Goal: Task Accomplishment & Management: Complete application form

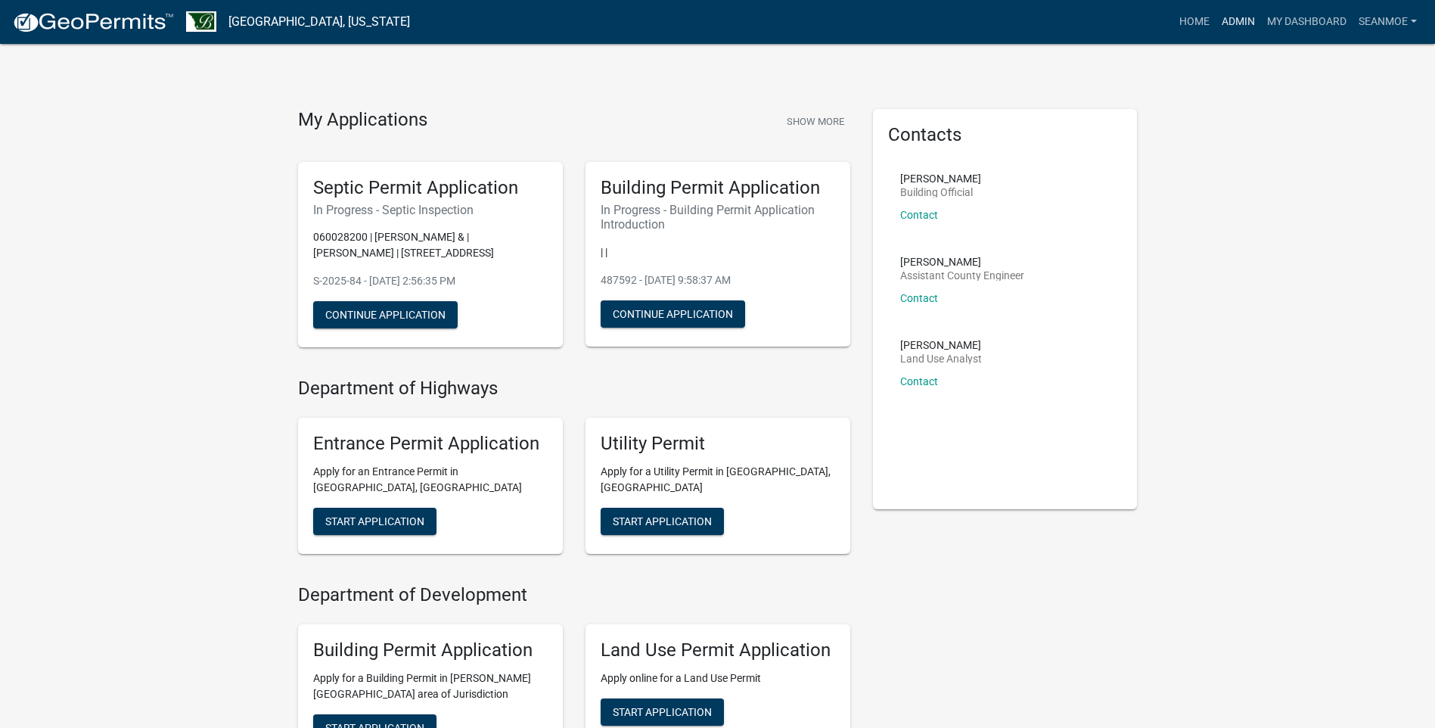
click at [1240, 26] on link "Admin" at bounding box center [1238, 22] width 45 height 29
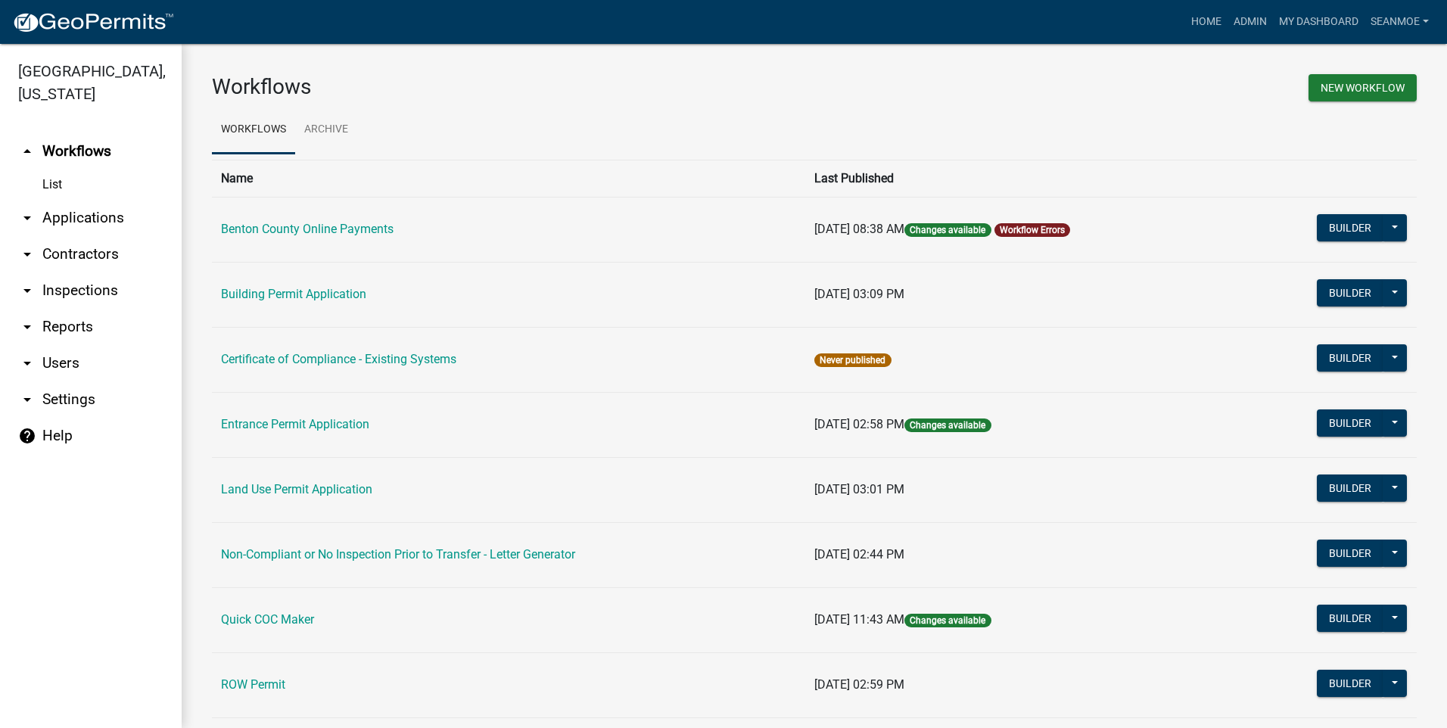
click at [95, 222] on link "arrow_drop_down Applications" at bounding box center [91, 218] width 182 height 36
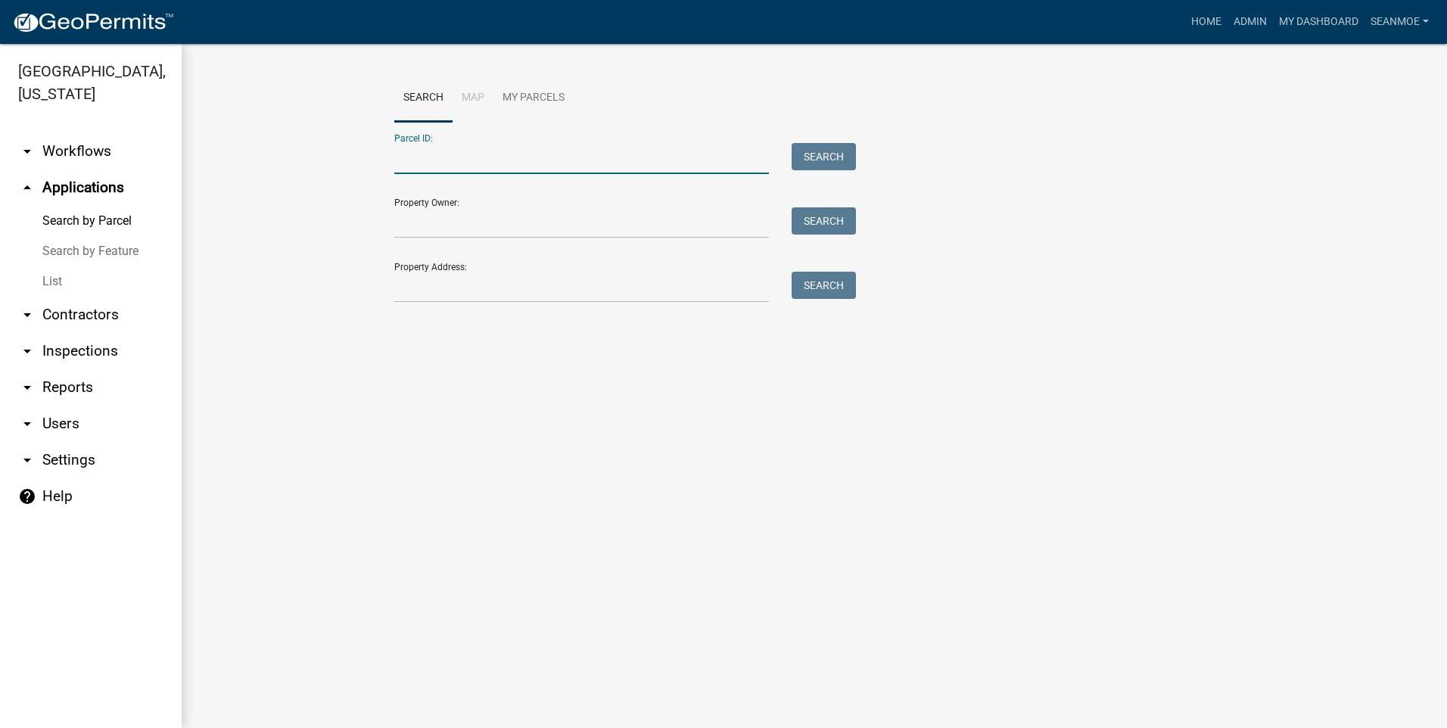
click at [515, 163] on input "Parcel ID:" at bounding box center [581, 158] width 375 height 31
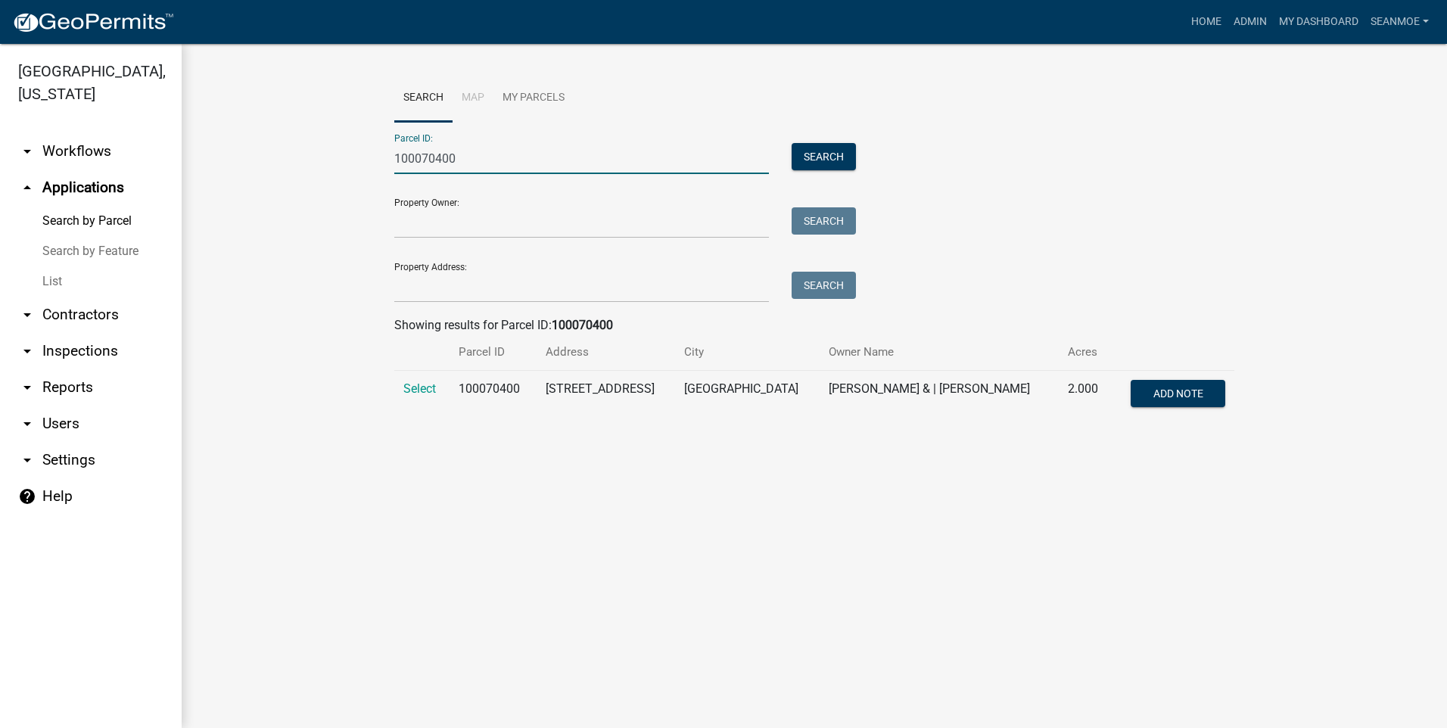
type input "100070400"
click at [428, 386] on span "Select" at bounding box center [419, 388] width 33 height 14
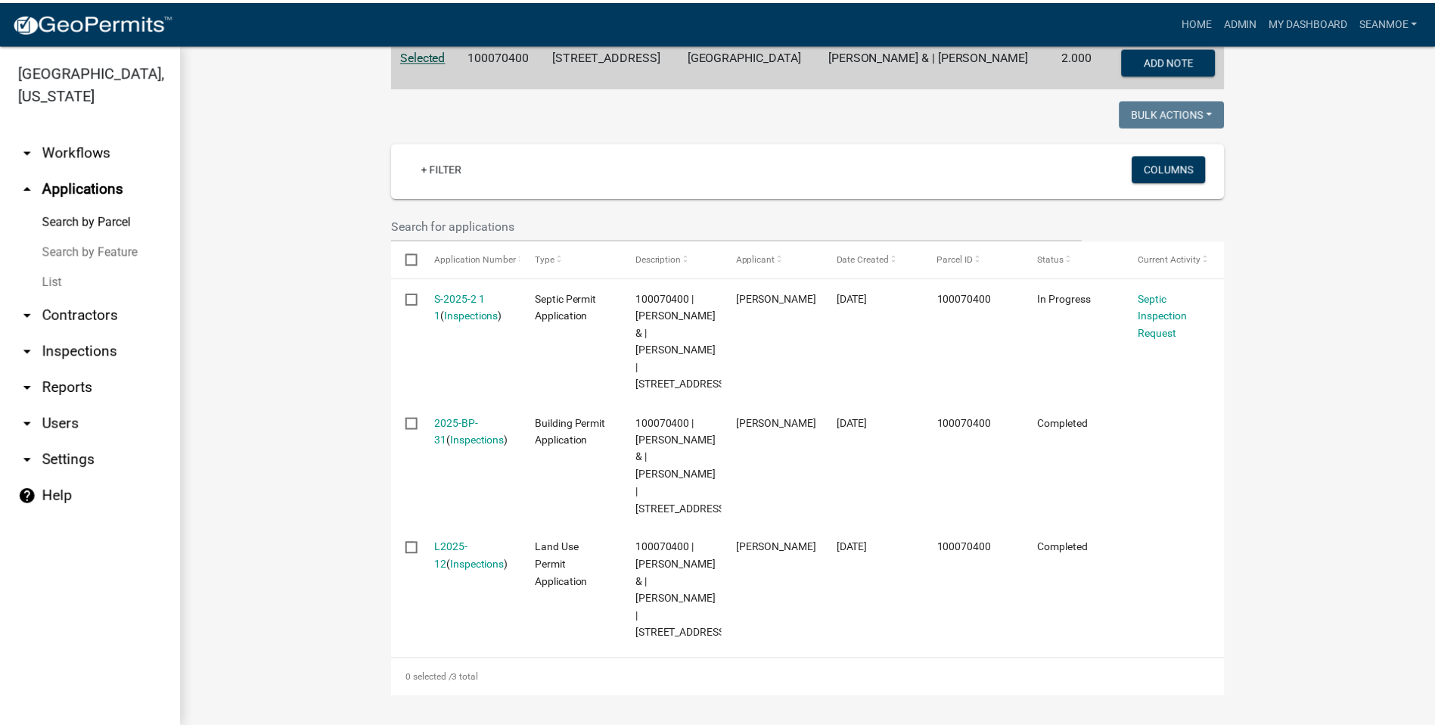
scroll to position [418, 0]
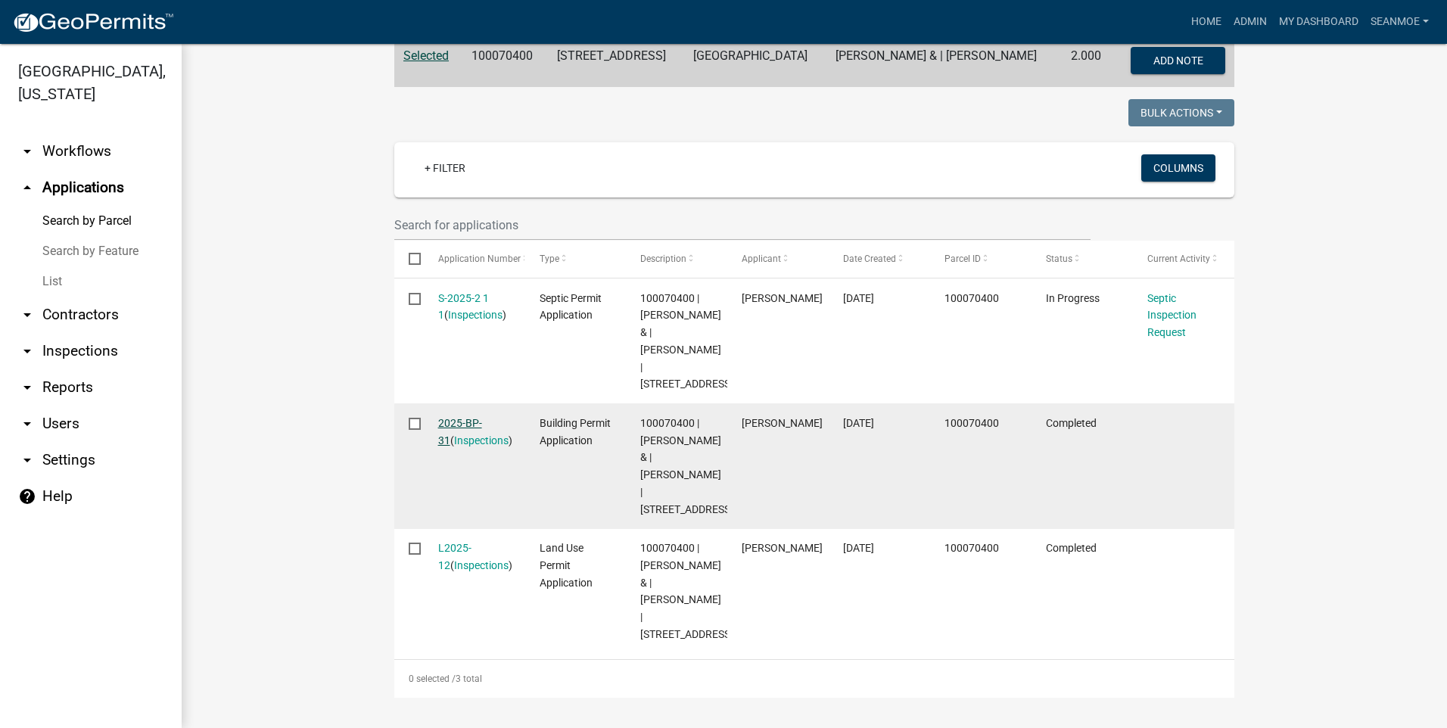
click at [462, 417] on link "2025-BP-31" at bounding box center [460, 432] width 44 height 30
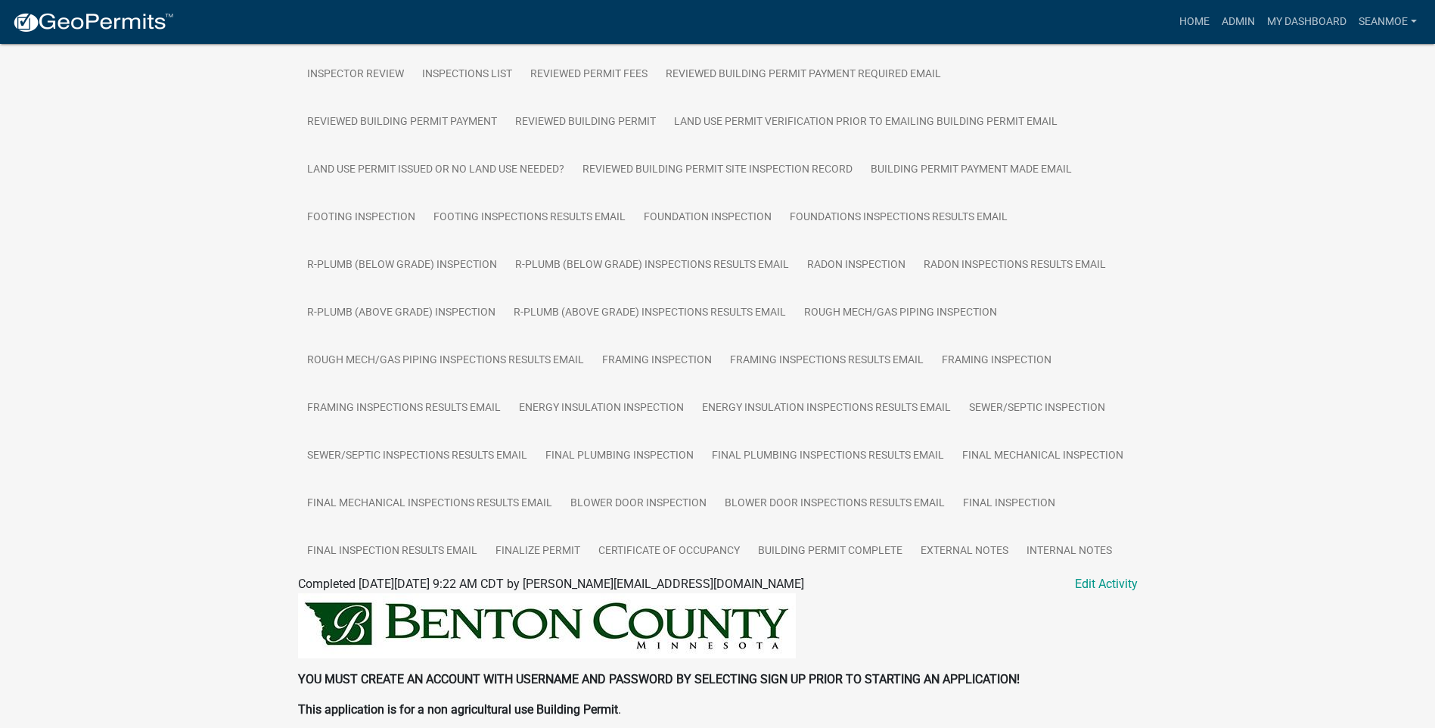
scroll to position [454, 0]
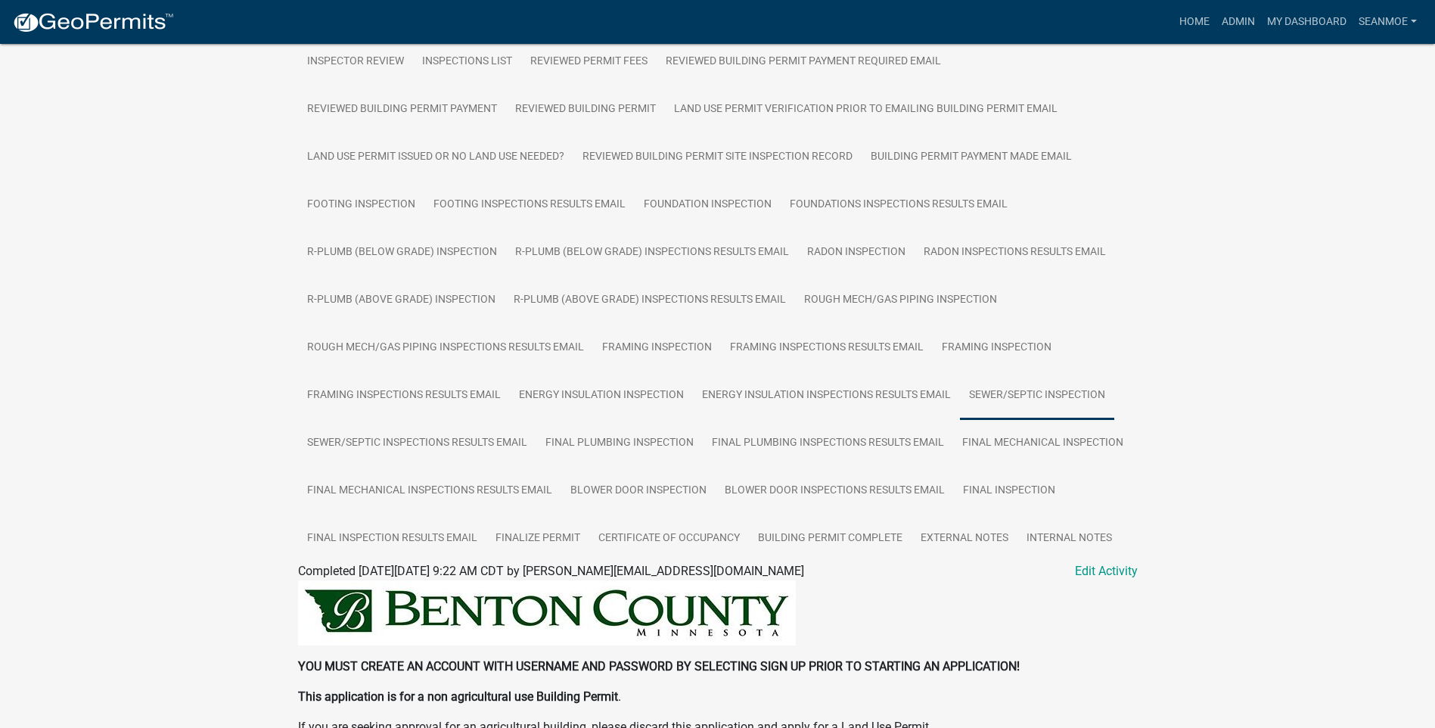
click at [1057, 381] on link "Sewer/Septic Inspection" at bounding box center [1037, 395] width 154 height 48
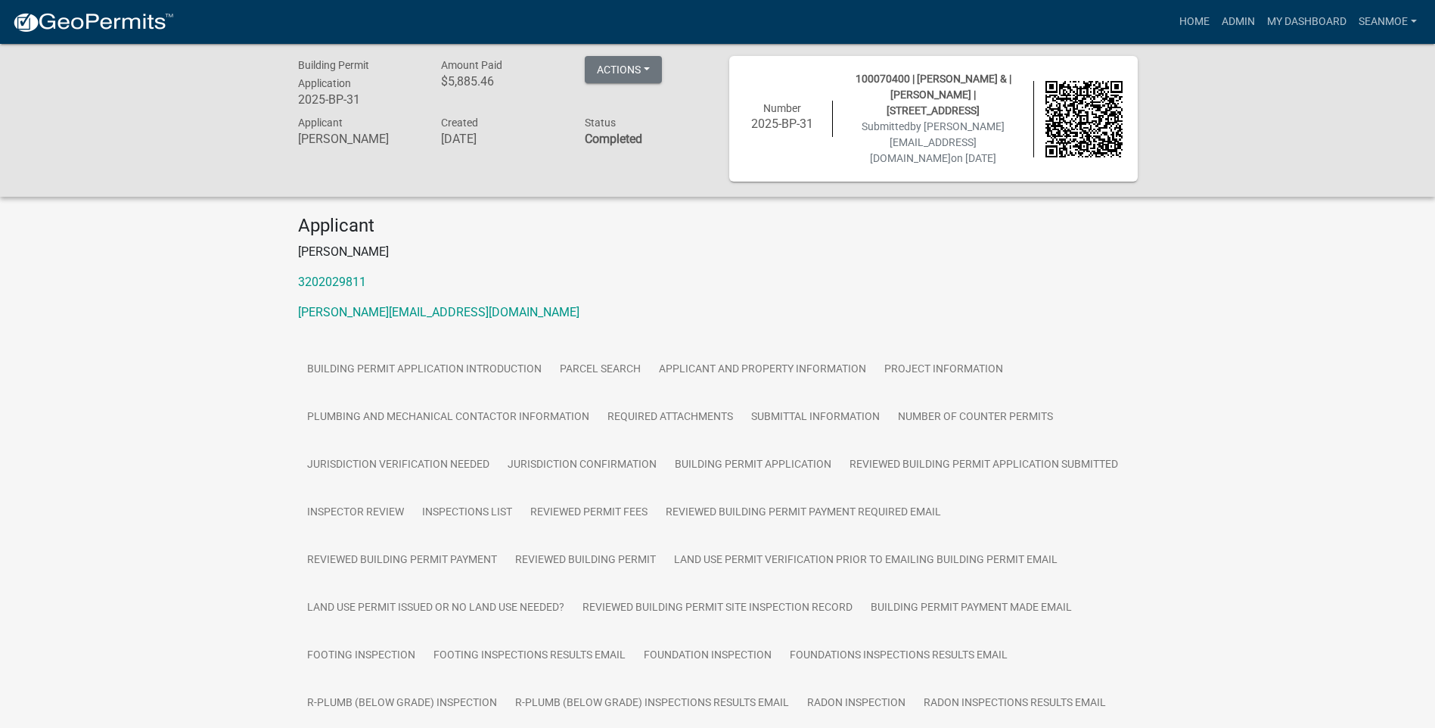
scroll to position [0, 0]
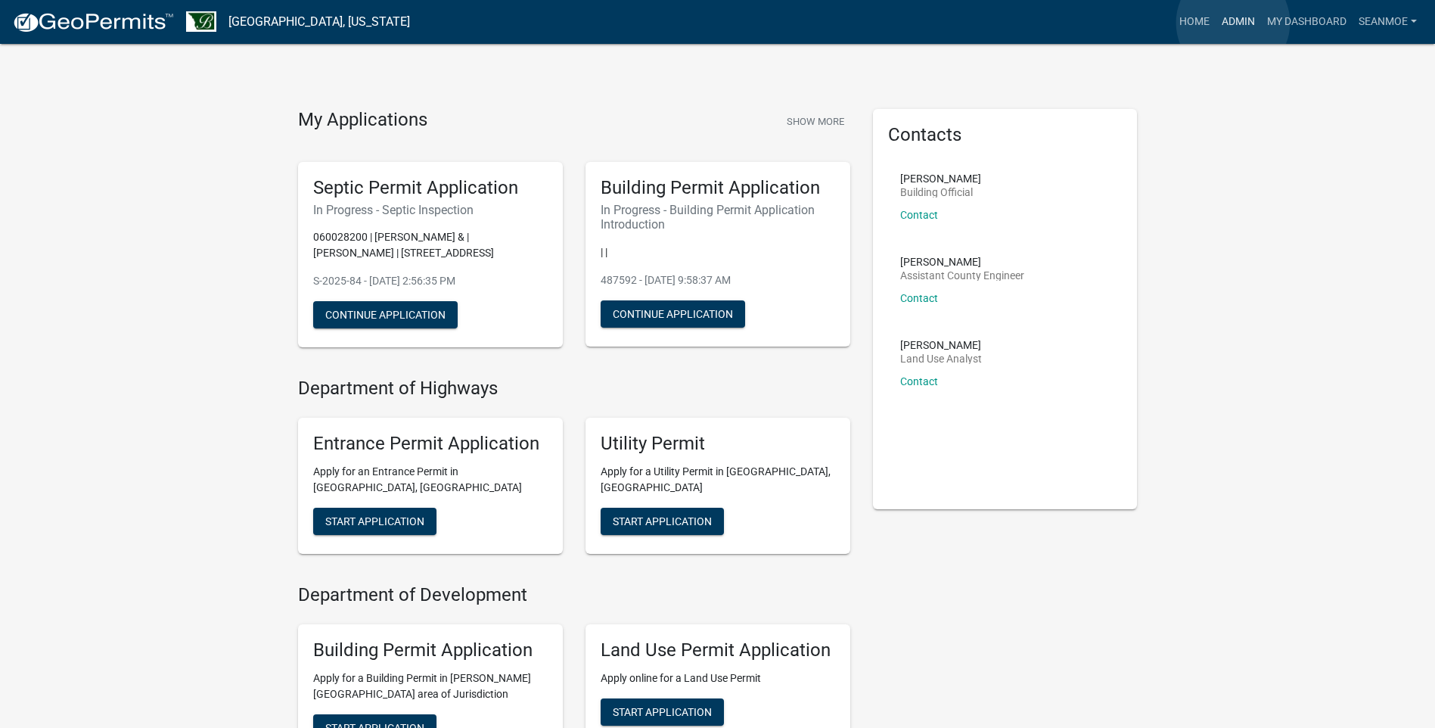
click at [1233, 23] on link "Admin" at bounding box center [1238, 22] width 45 height 29
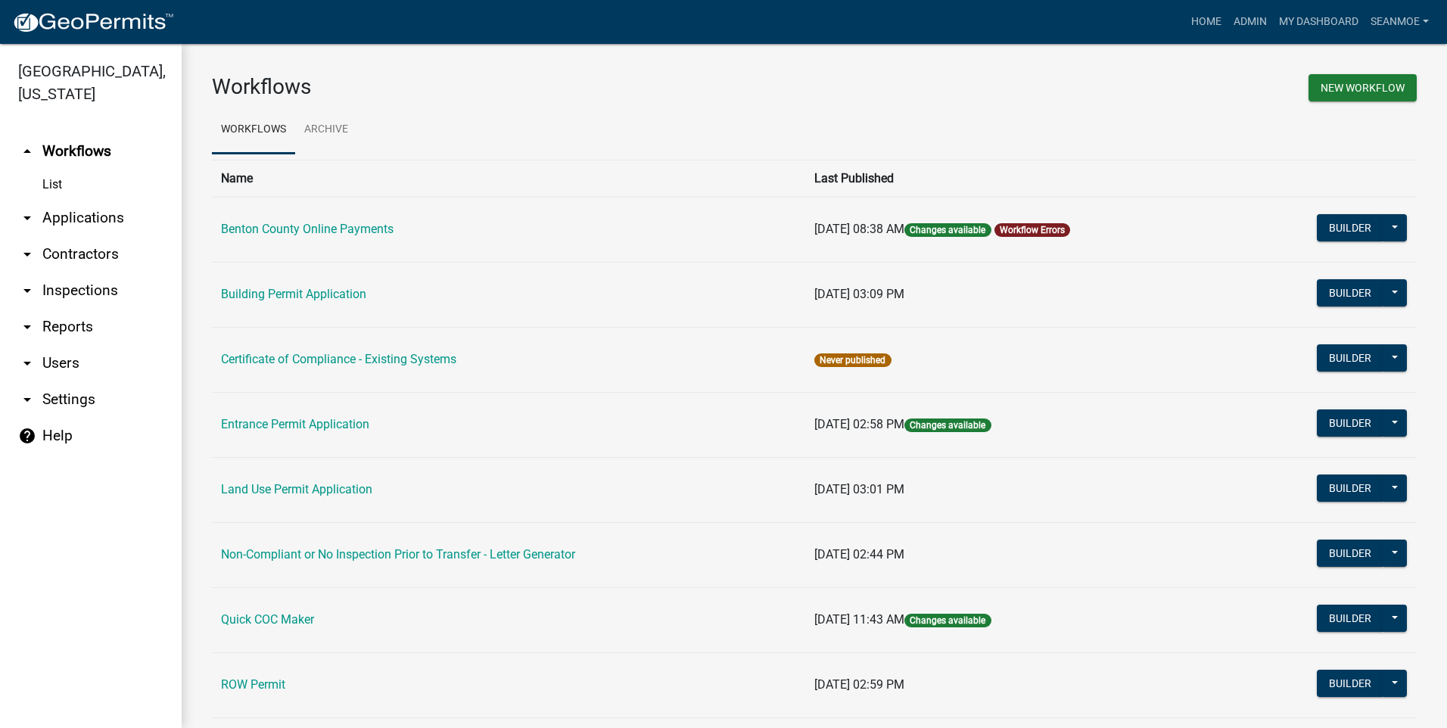
click at [72, 217] on link "arrow_drop_down Applications" at bounding box center [91, 218] width 182 height 36
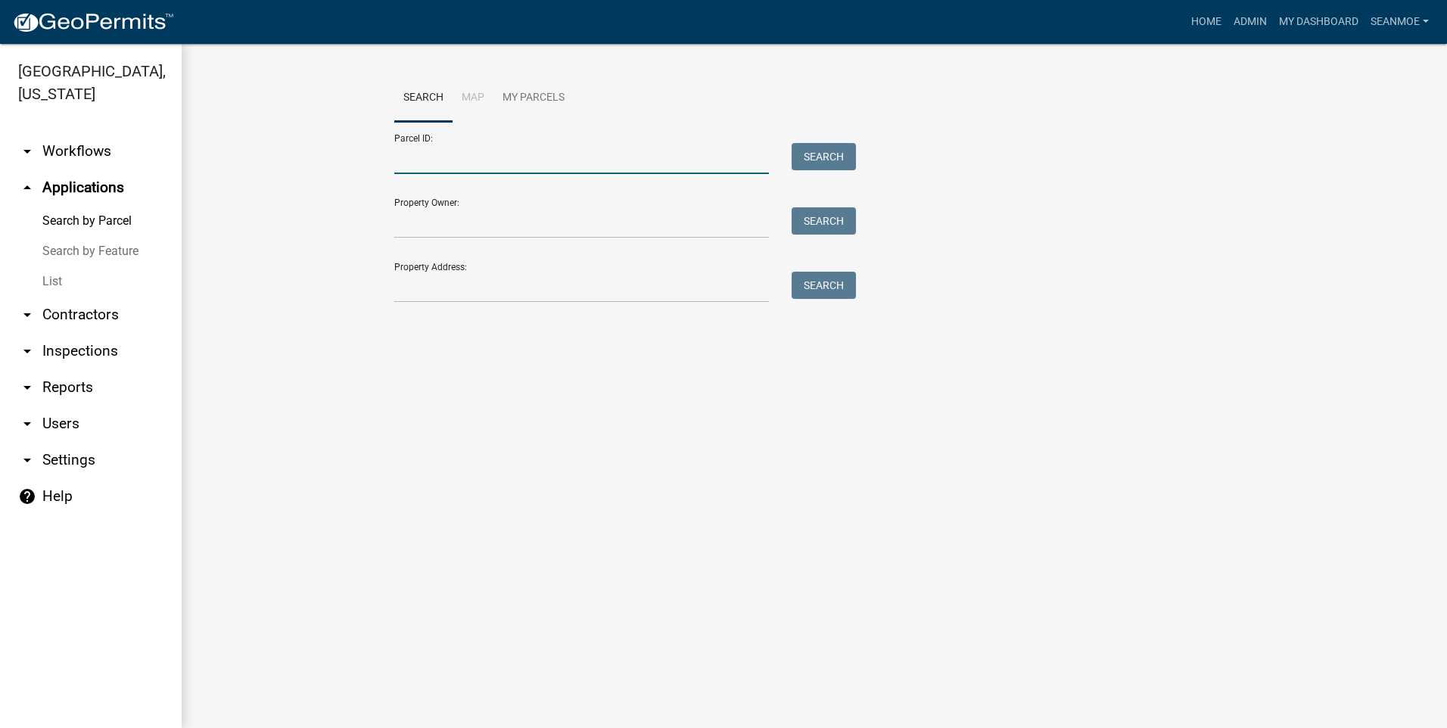
click at [434, 158] on input "Parcel ID:" at bounding box center [581, 158] width 375 height 31
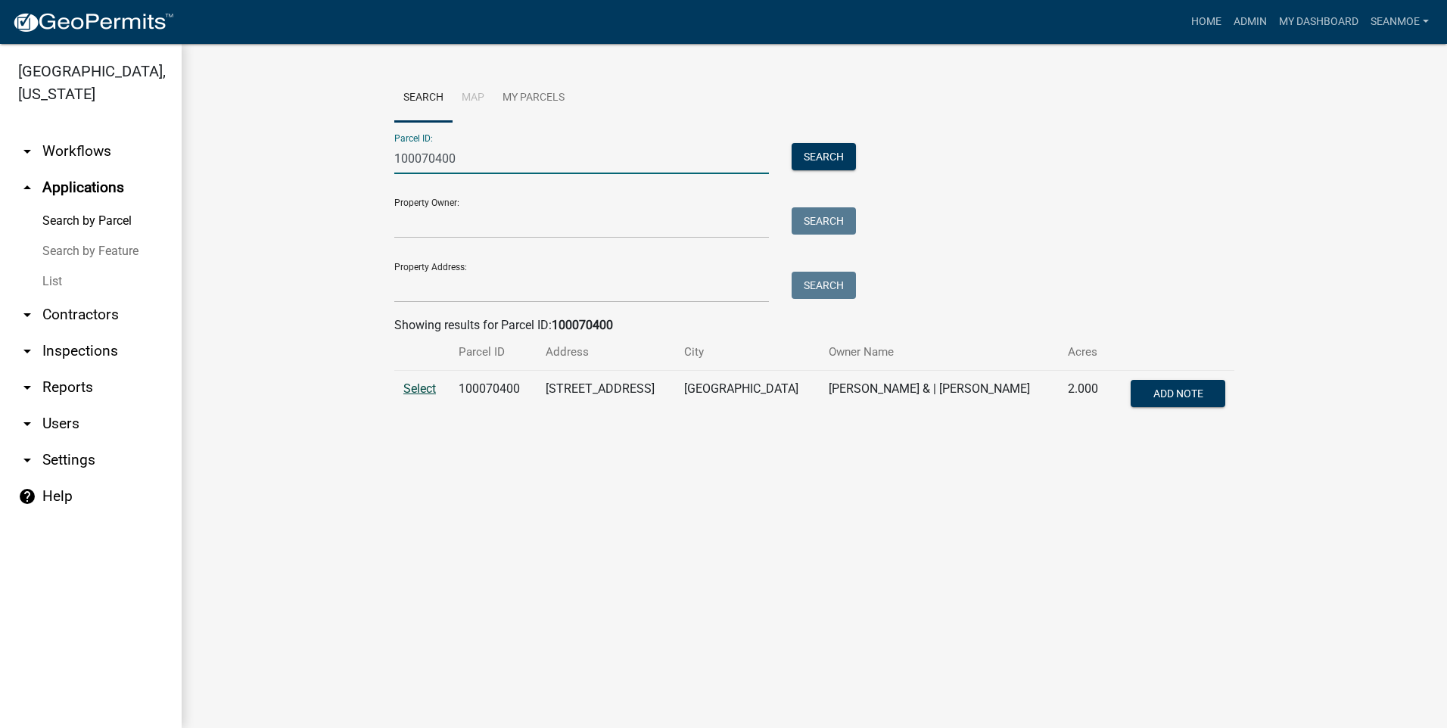
type input "100070400"
click at [424, 386] on span "Select" at bounding box center [419, 388] width 33 height 14
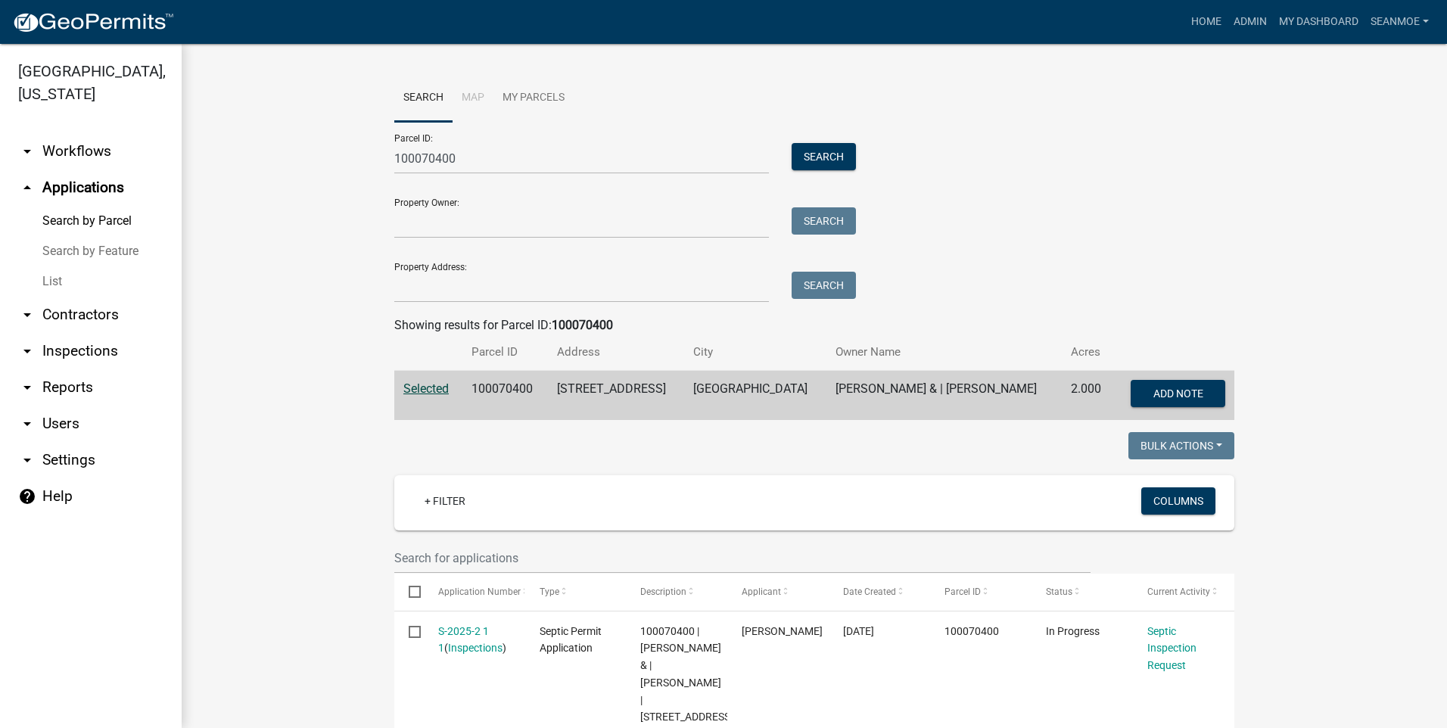
scroll to position [303, 0]
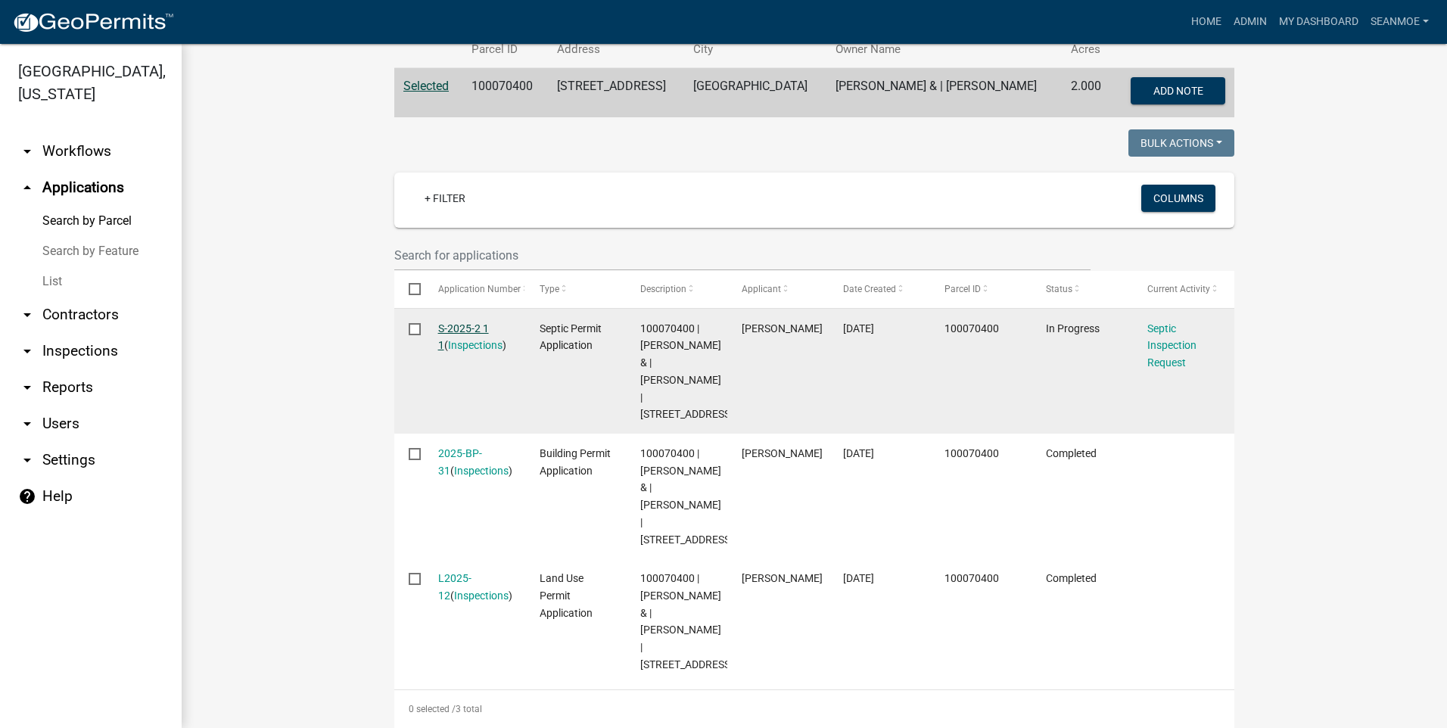
click at [459, 325] on link "S-2025-2 1 1" at bounding box center [463, 337] width 51 height 30
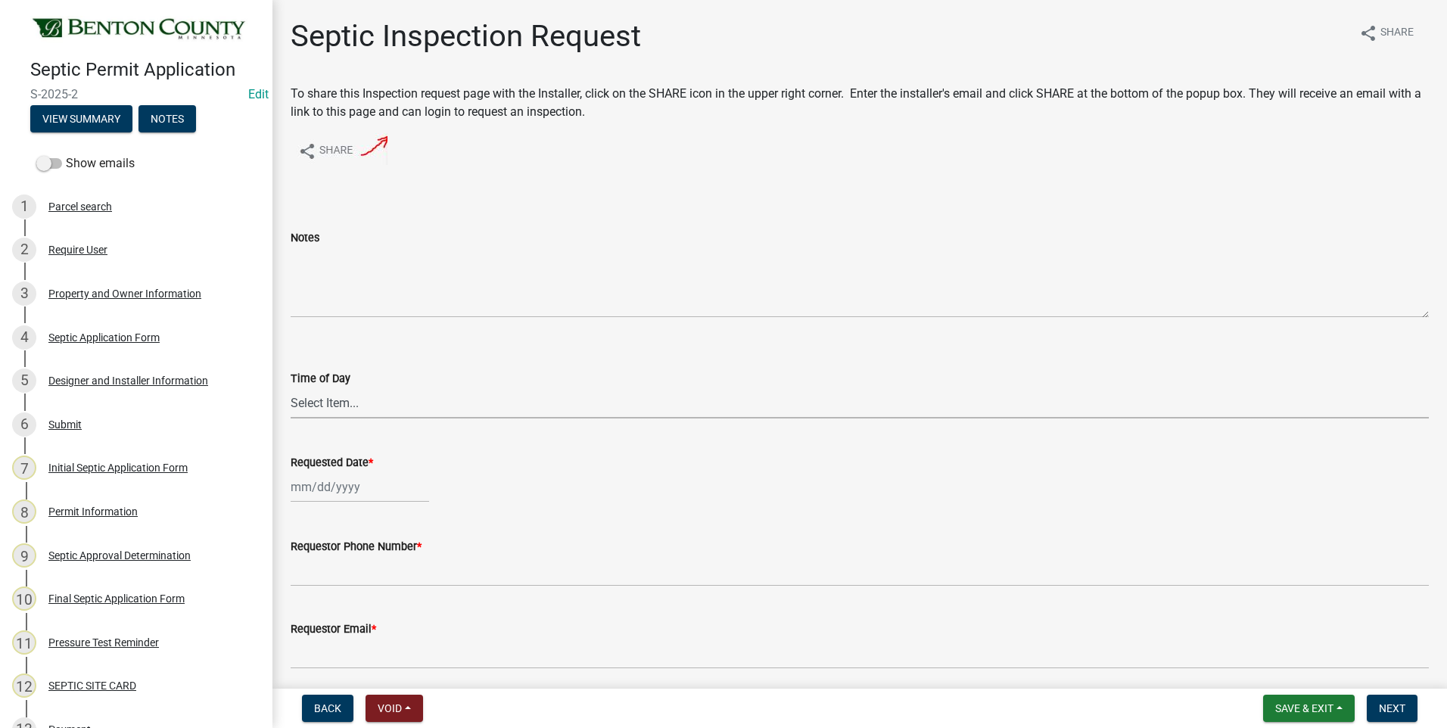
click at [345, 403] on select "Select Item... AM PM" at bounding box center [860, 402] width 1138 height 31
click at [291, 387] on select "Select Item... AM PM" at bounding box center [860, 402] width 1138 height 31
select select "e147c3a9-1840-4d8a-8b69-686b148401d6"
click at [330, 490] on div at bounding box center [360, 486] width 138 height 31
select select "10"
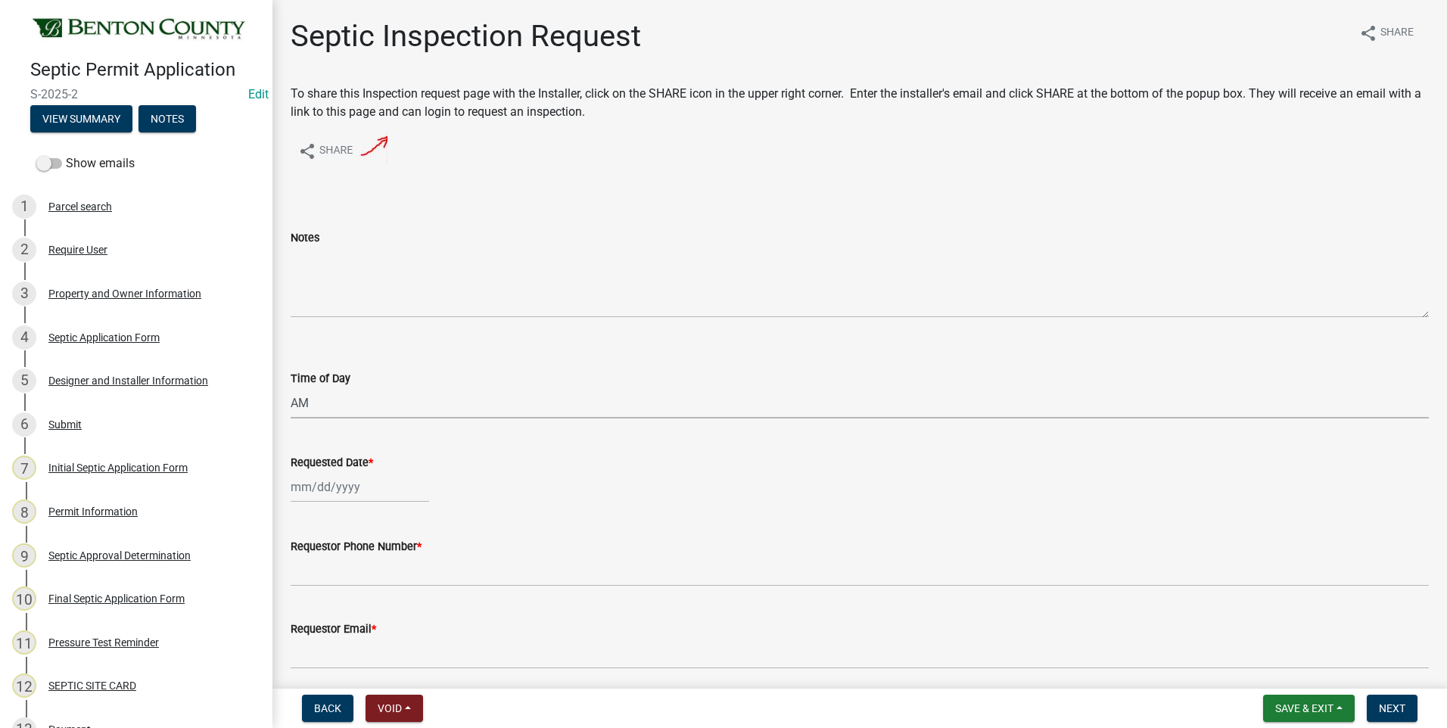
select select "2025"
click at [305, 286] on span "Previous month" at bounding box center [305, 284] width 11 height 11
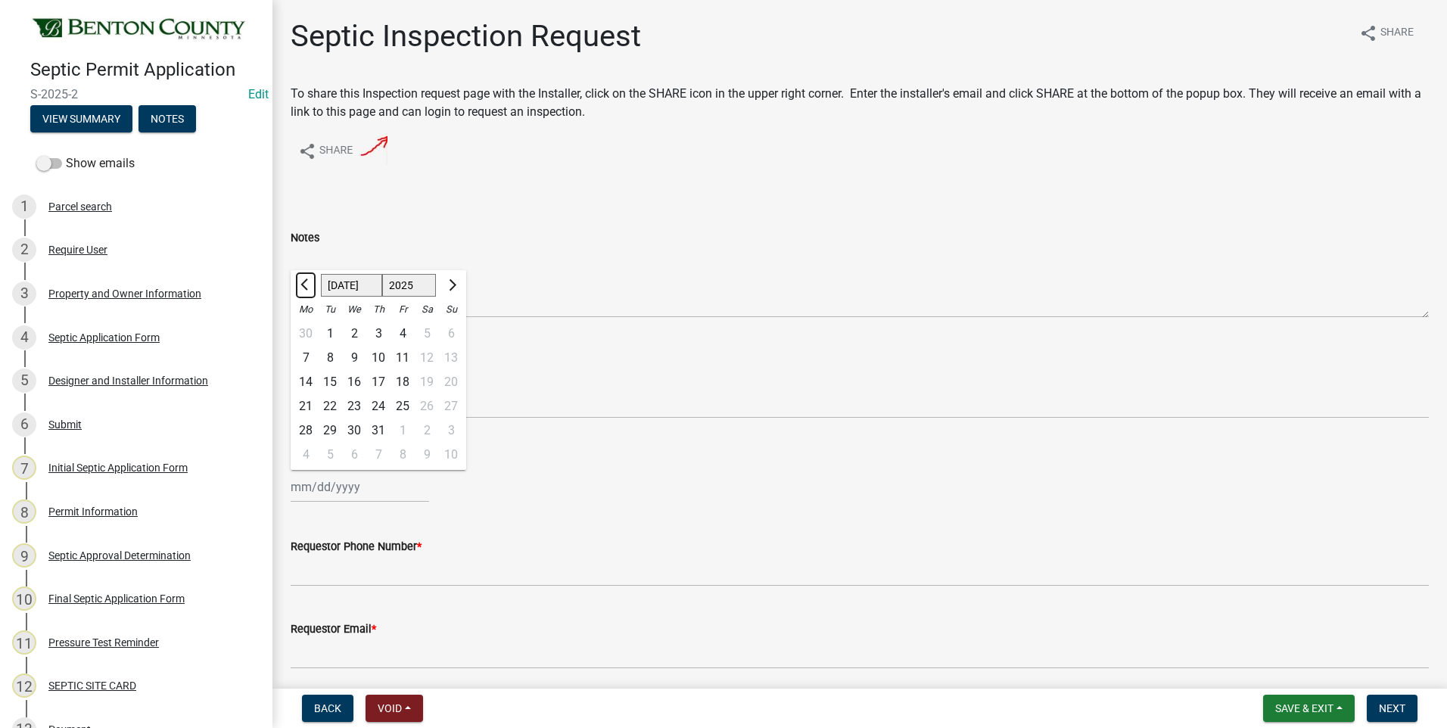
select select "6"
click at [383, 380] on div "12" at bounding box center [378, 382] width 24 height 24
type input "06/12/2025"
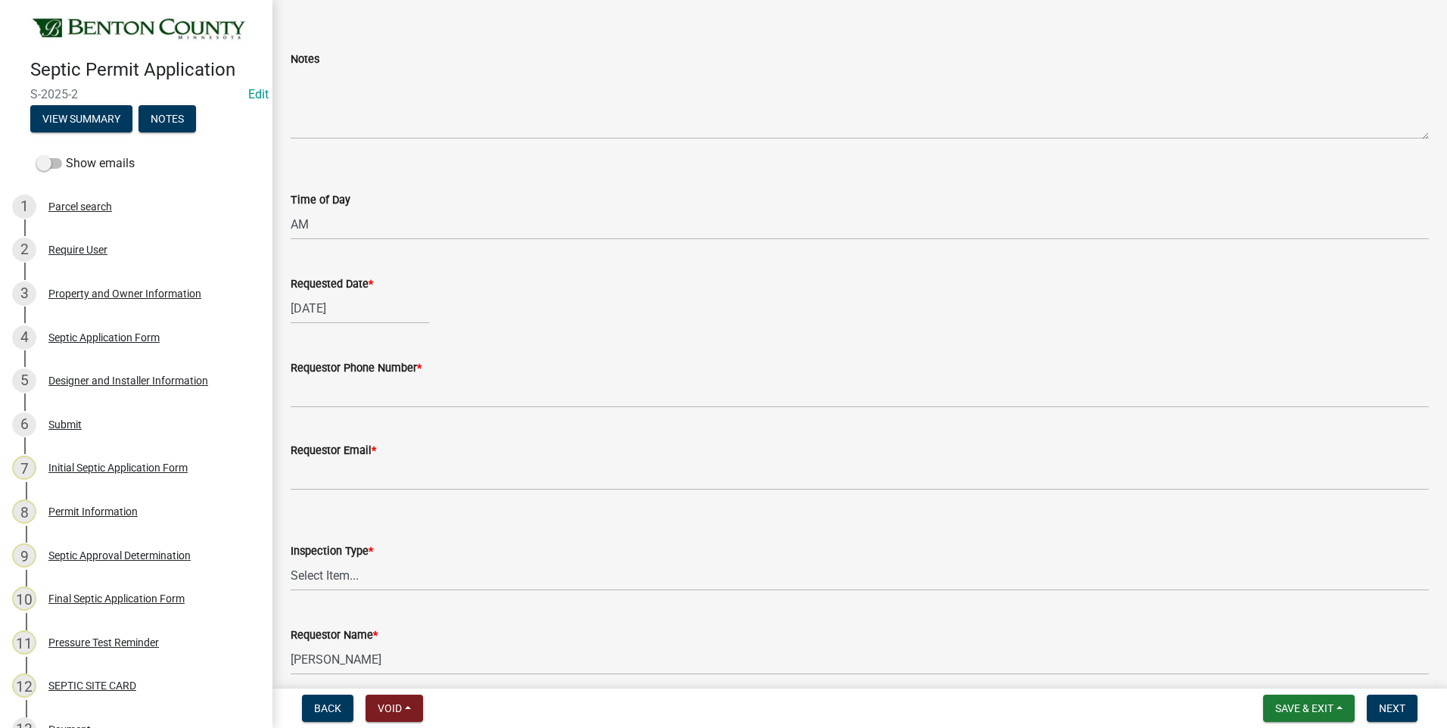
scroll to position [242, 0]
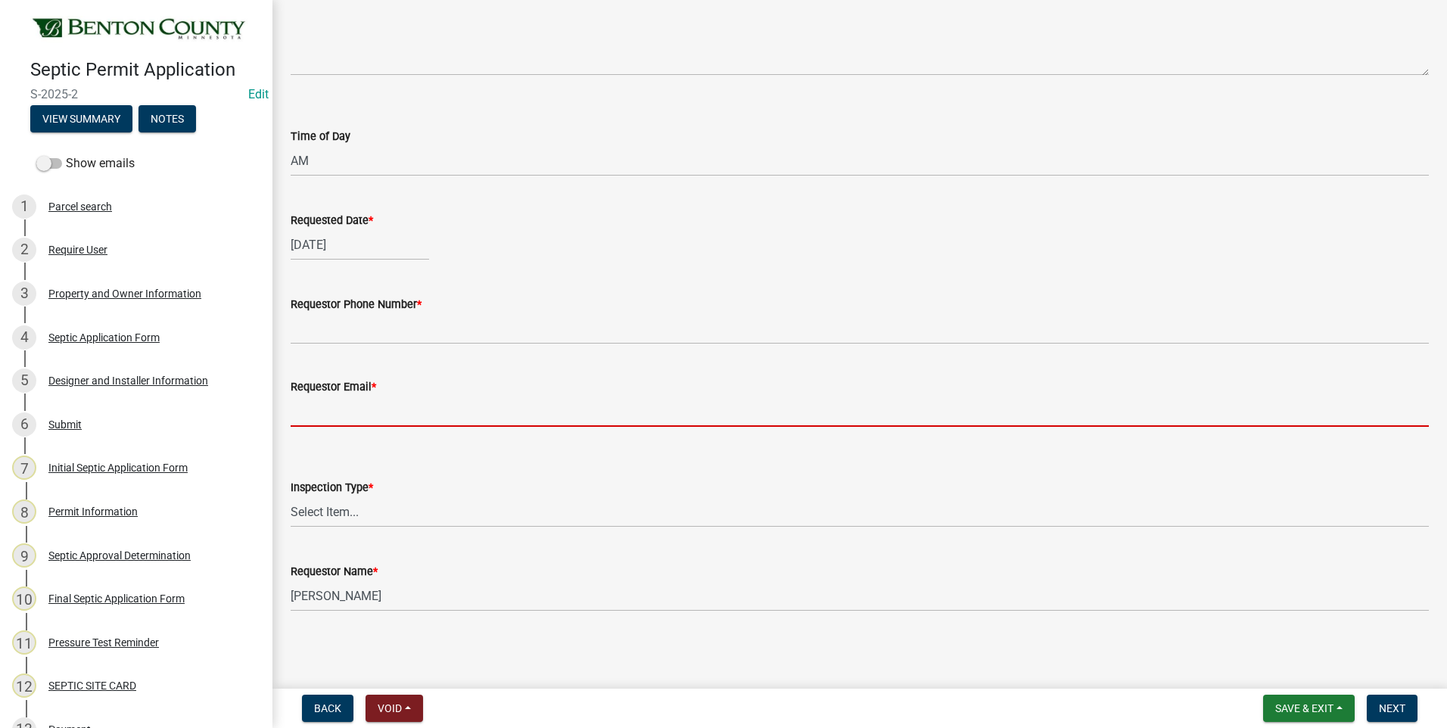
click at [424, 417] on input "Requestor Email *" at bounding box center [860, 411] width 1138 height 31
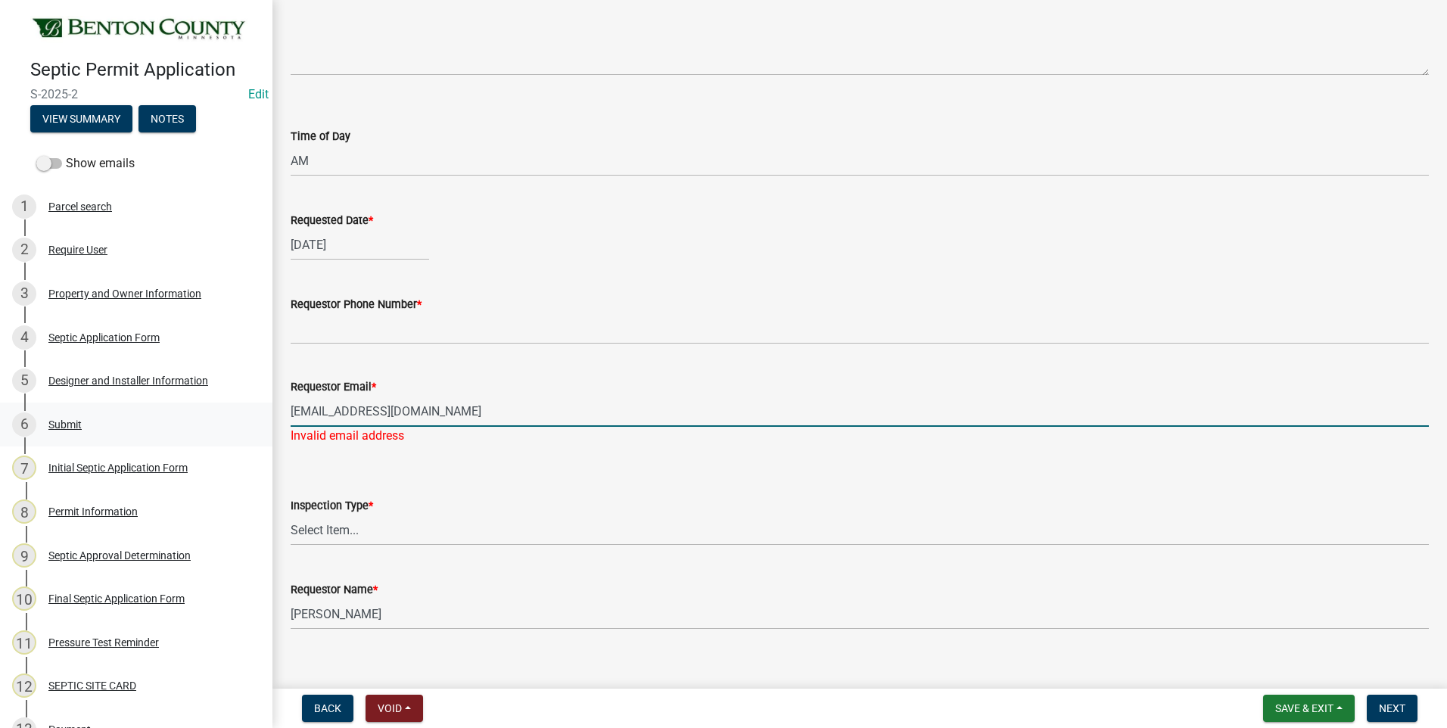
type input "hoppesdirtwork@outlook.com"
click at [319, 505] on select "Select Item... Septic Inspection" at bounding box center [860, 511] width 1138 height 31
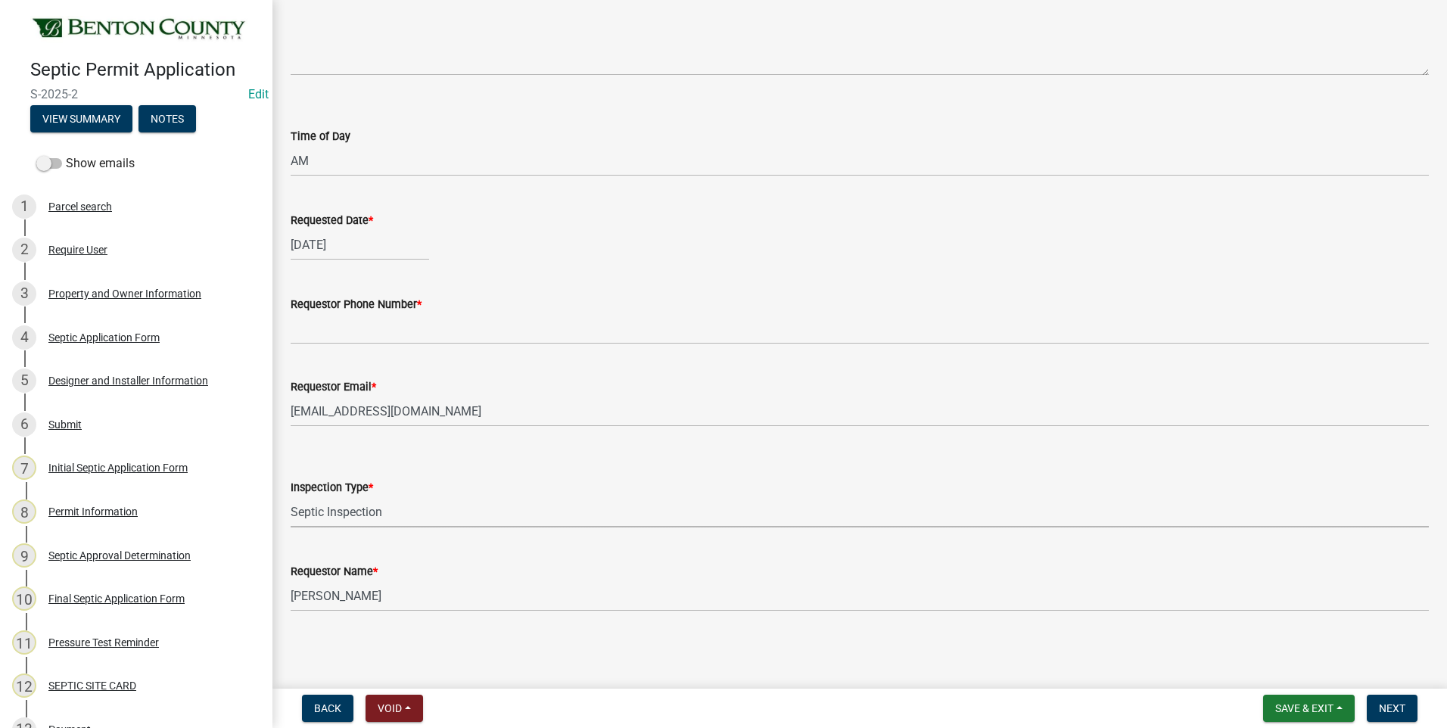
click at [291, 496] on select "Select Item... Septic Inspection" at bounding box center [860, 511] width 1138 height 31
select select "2bffa26d-5937-4e49-ae9c-109493db88f9"
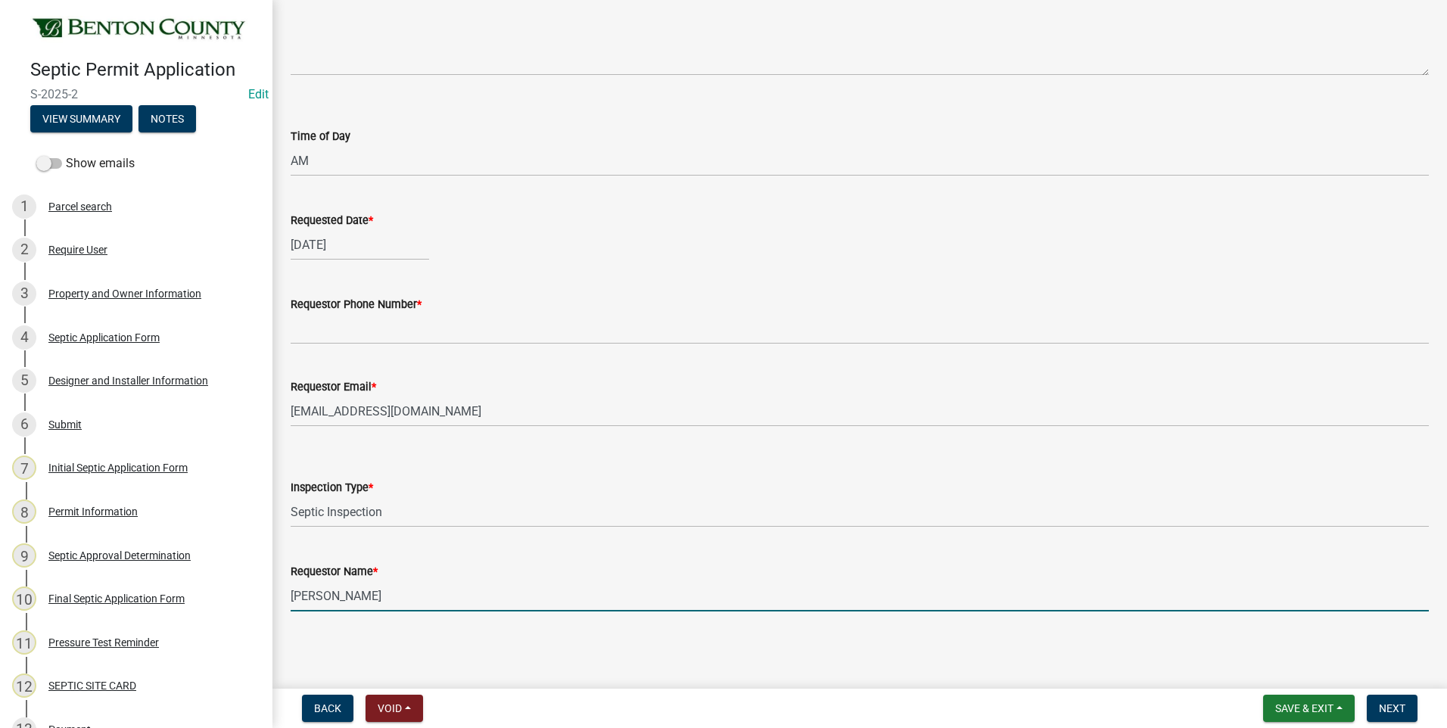
drag, startPoint x: 354, startPoint y: 596, endPoint x: 263, endPoint y: 600, distance: 91.6
click at [263, 600] on div "Septic Permit Application S-2025-2 Edit View Summary Notes Show emails 1 Parcel…" at bounding box center [723, 364] width 1447 height 728
type input "Adam"
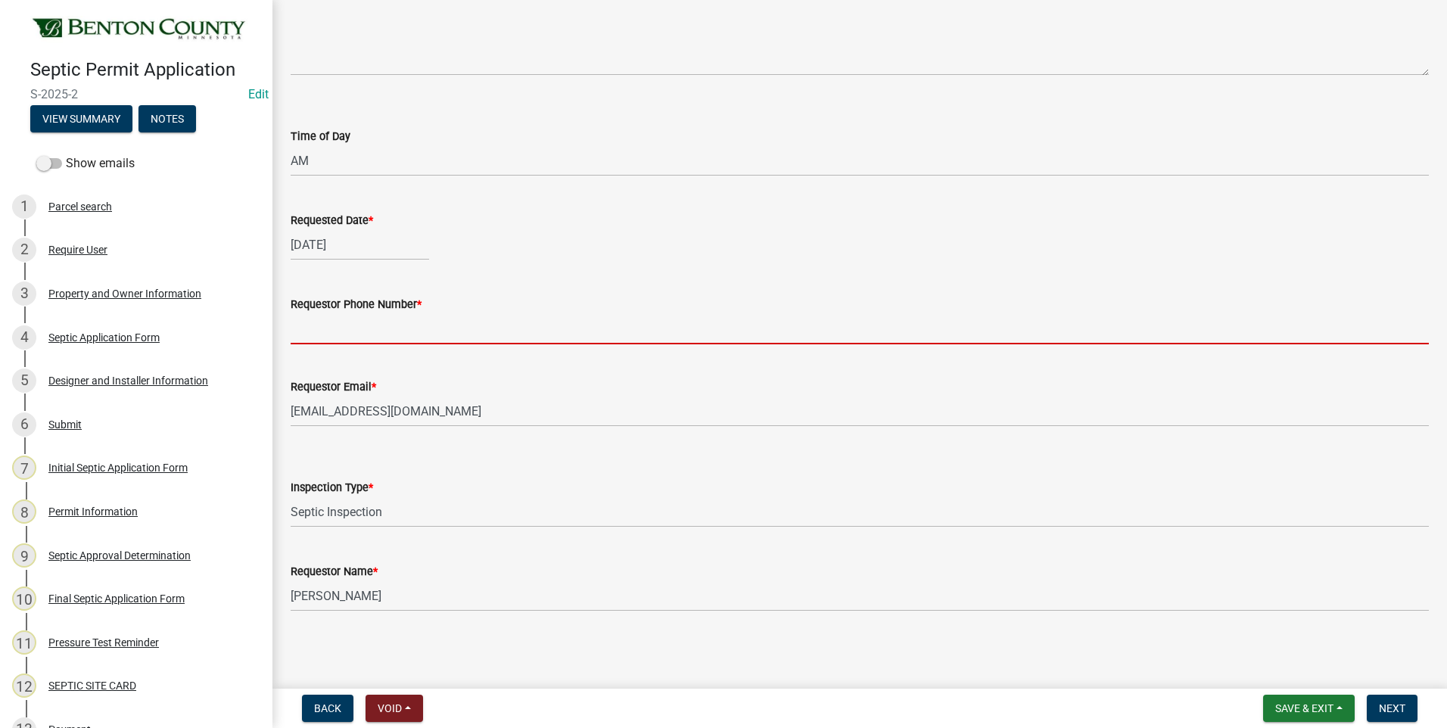
click at [398, 334] on input "Requestor Phone Number *" at bounding box center [860, 328] width 1138 height 31
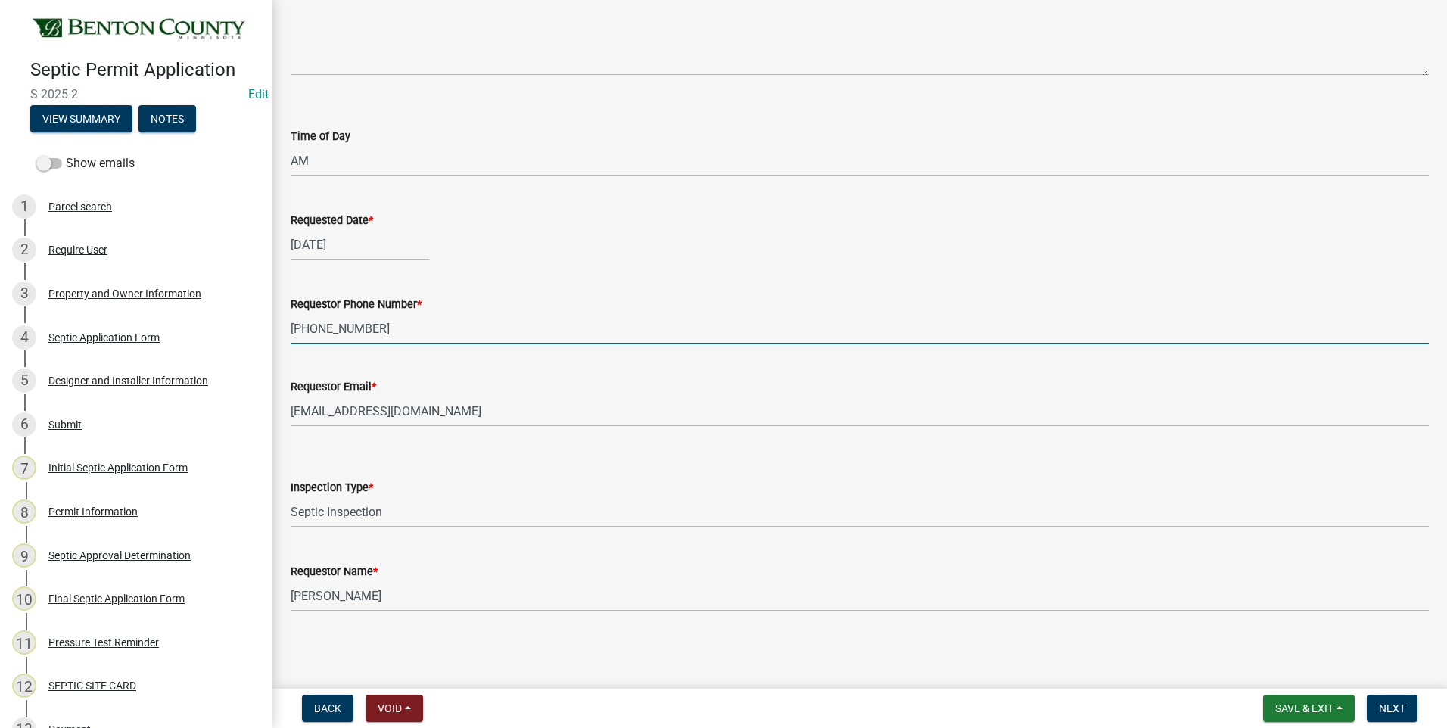
type input "320-290-1296"
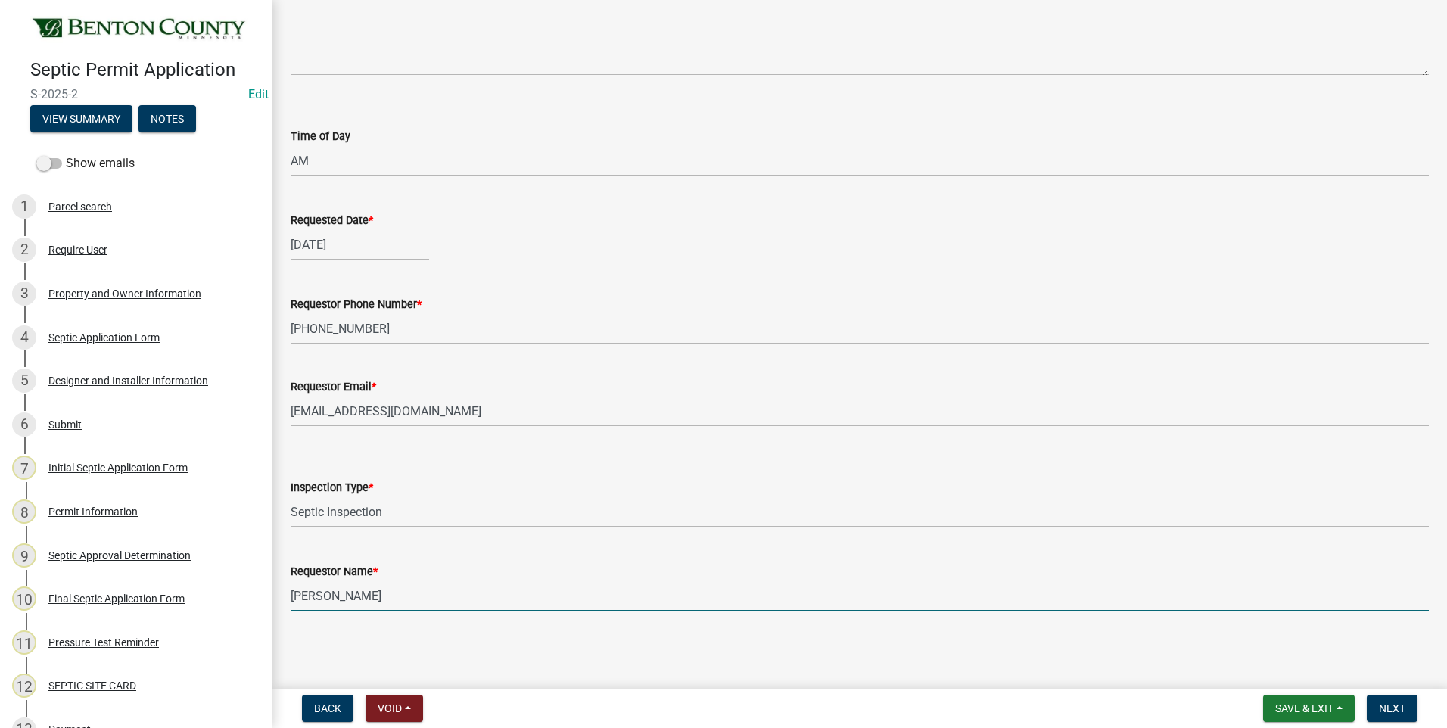
click at [426, 596] on input "Adam" at bounding box center [860, 595] width 1138 height 31
click at [1396, 711] on span "Next" at bounding box center [1392, 708] width 26 height 12
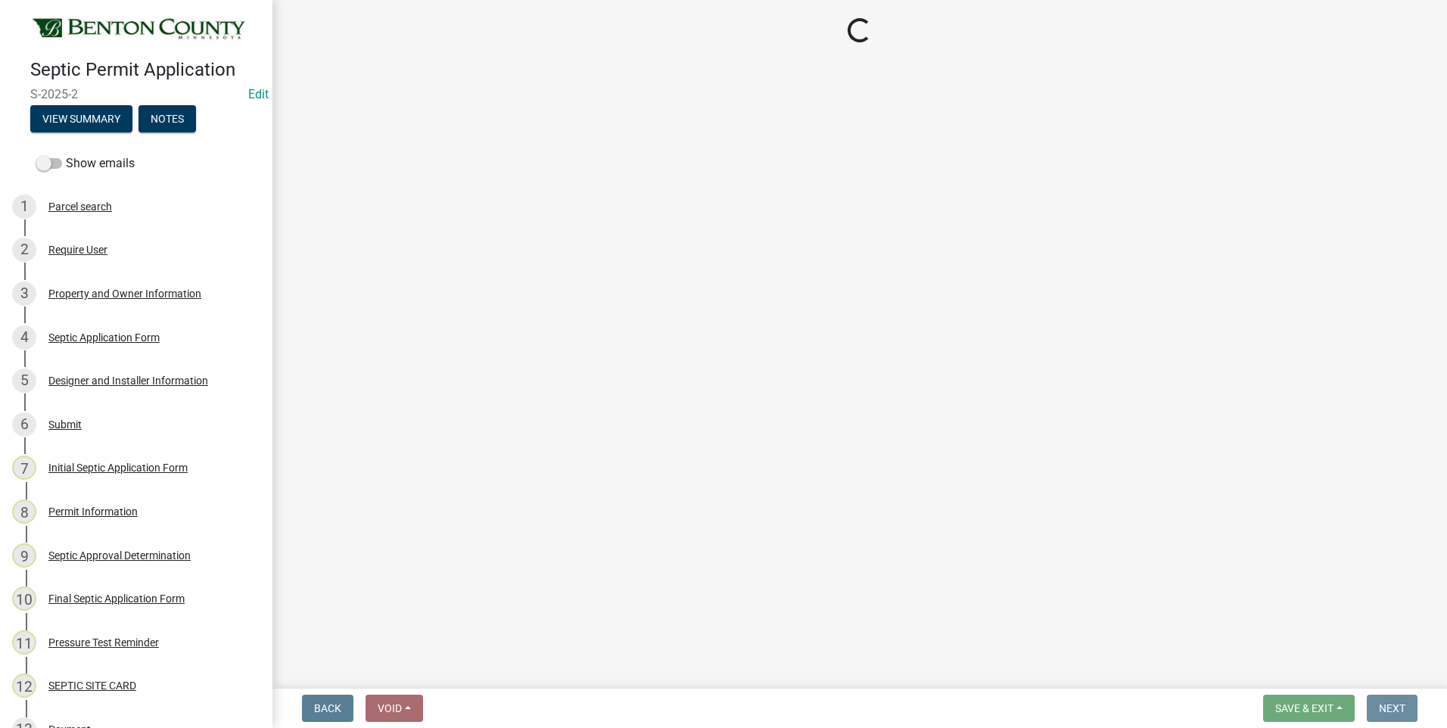
scroll to position [0, 0]
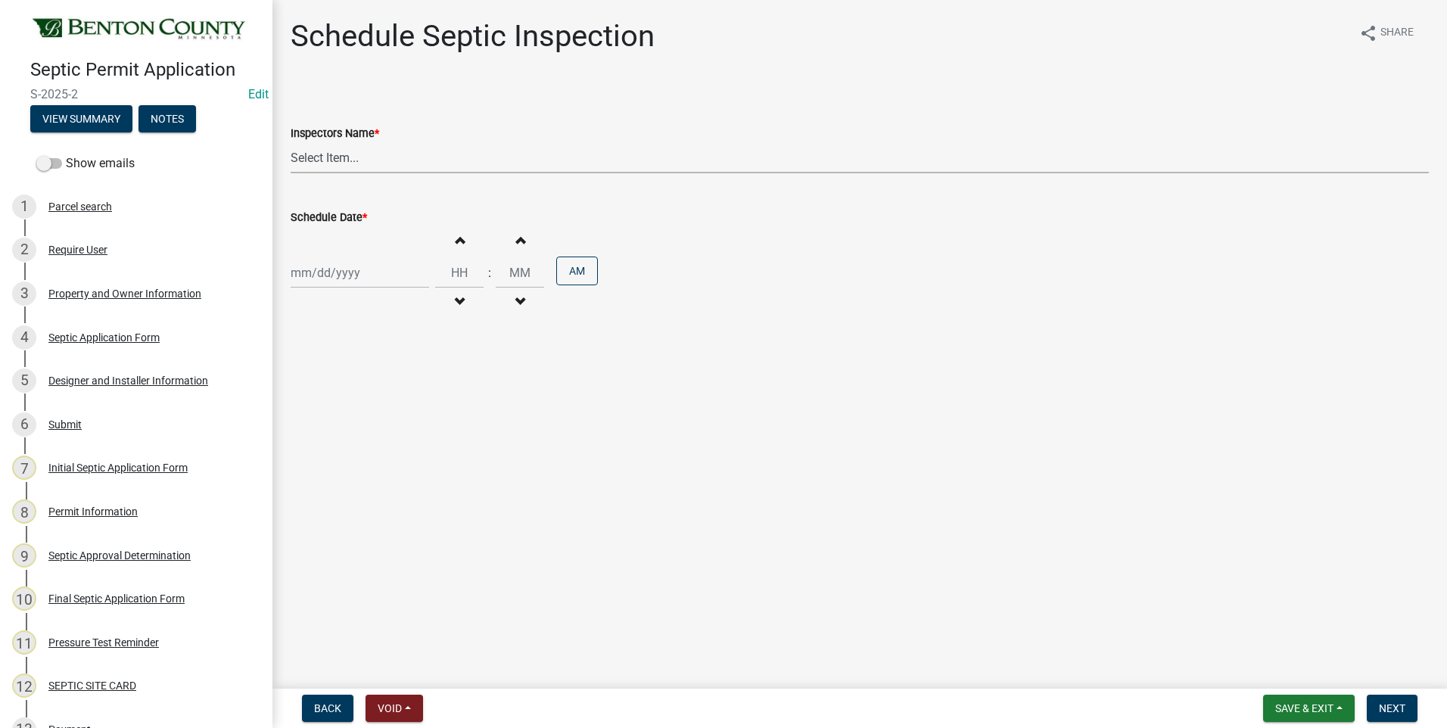
click at [328, 156] on select "Select Item... ledlund@co.benton.mn.us (Luke Edlund) RyanK (Ryan Kolb) SeanMoe …" at bounding box center [860, 157] width 1138 height 31
select select "7cabb9c8-04c6-487b-baf0-b74dd8e48fb6"
click at [291, 142] on select "Select Item... ledlund@co.benton.mn.us (Luke Edlund) RyanK (Ryan Kolb) SeanMoe …" at bounding box center [860, 157] width 1138 height 31
click at [372, 275] on div at bounding box center [360, 272] width 138 height 31
select select "10"
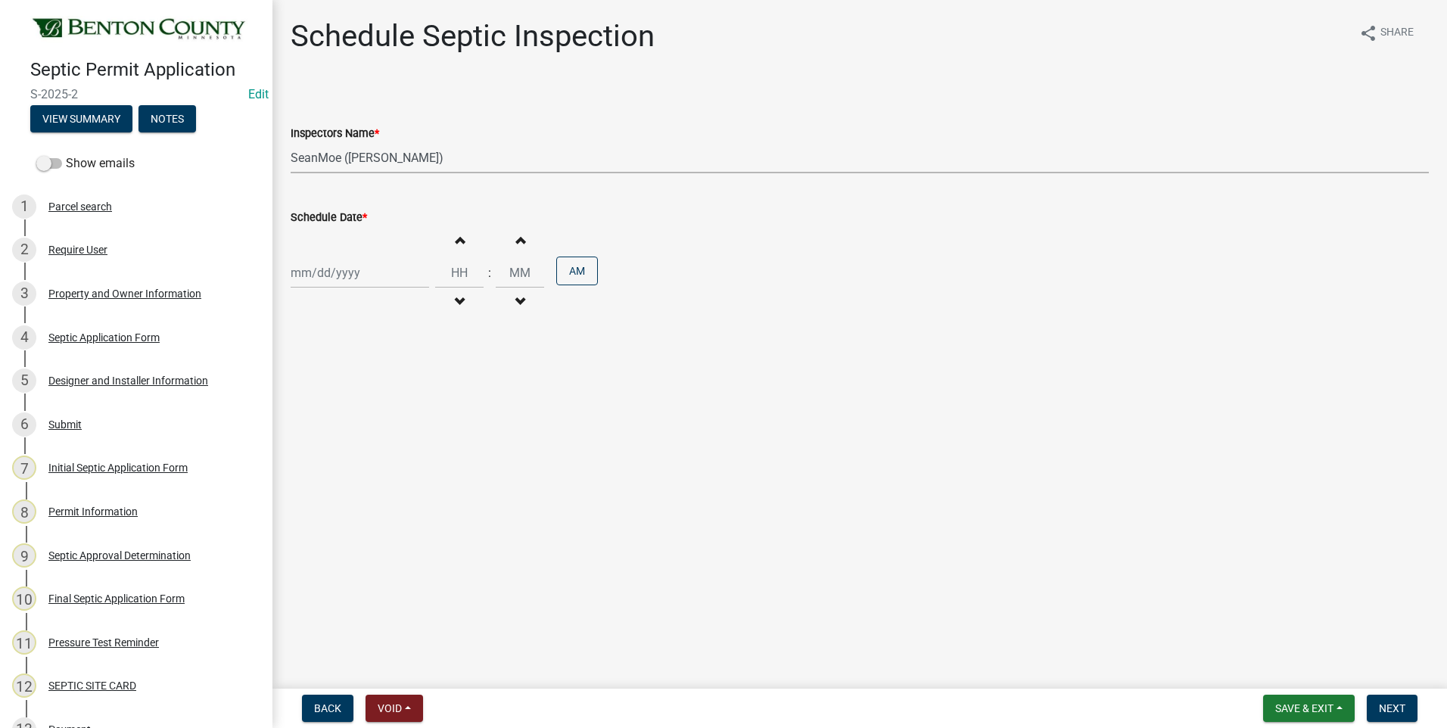
select select "2025"
click at [303, 306] on span "Previous month" at bounding box center [305, 304] width 11 height 11
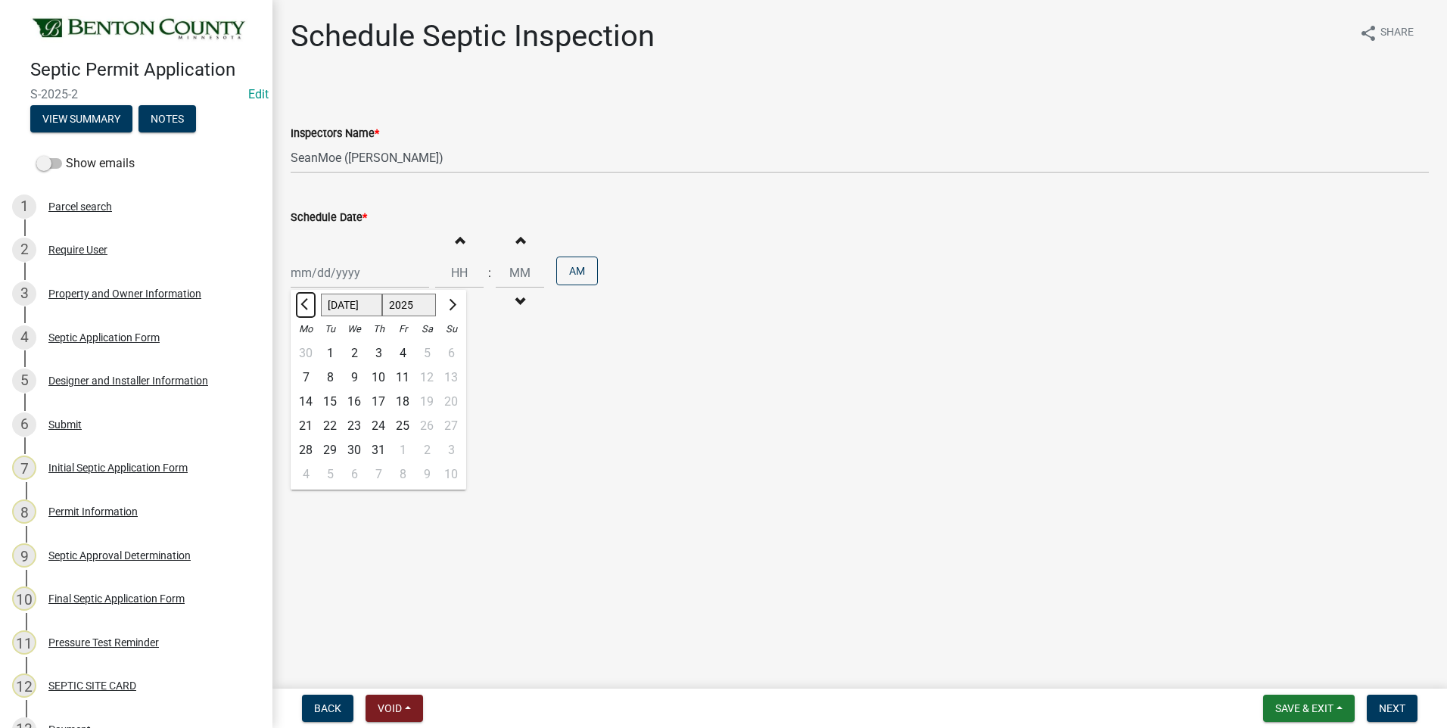
select select "6"
click at [379, 398] on div "12" at bounding box center [378, 402] width 24 height 24
type input "06/12/2025"
click at [455, 297] on span "button" at bounding box center [459, 302] width 8 height 12
type input "11"
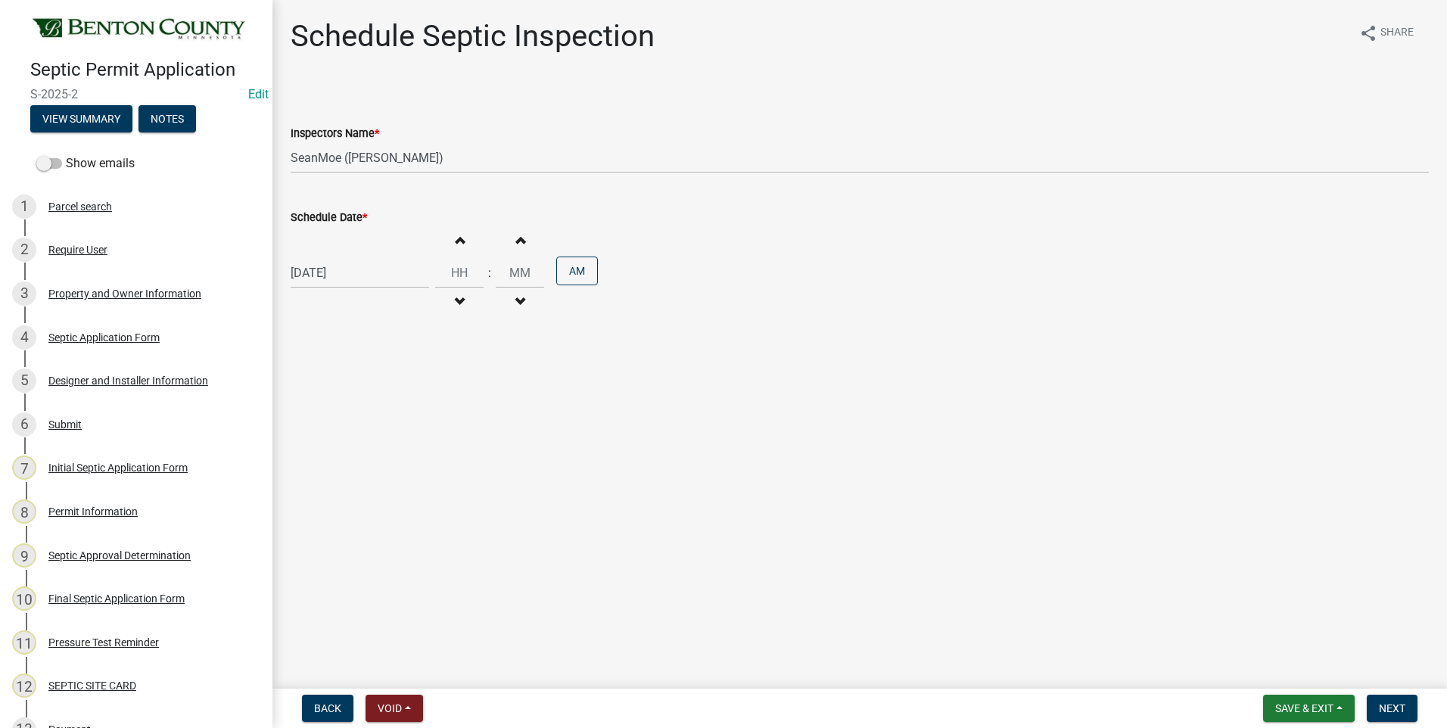
type input "00"
click at [455, 297] on span "button" at bounding box center [459, 302] width 8 height 12
type input "08"
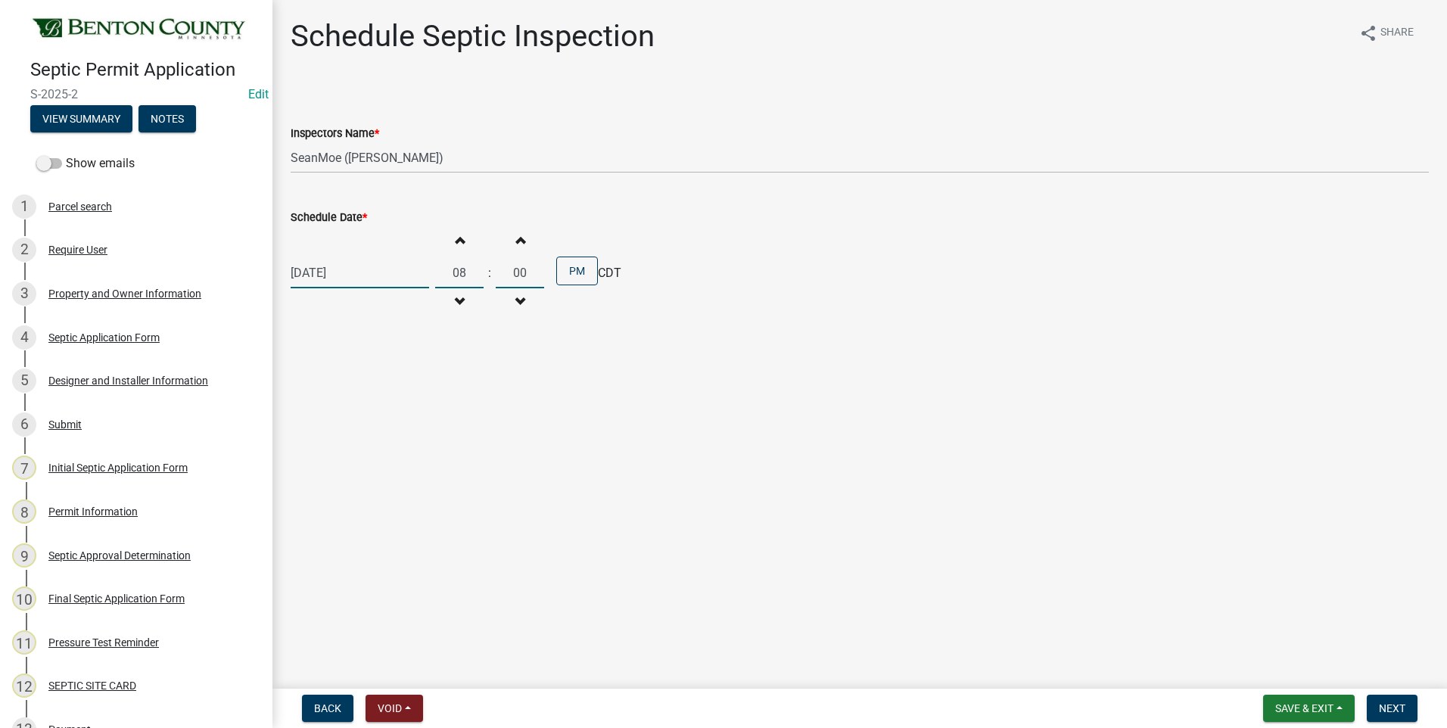
drag, startPoint x: 518, startPoint y: 273, endPoint x: 509, endPoint y: 270, distance: 8.9
click at [509, 270] on input "00" at bounding box center [520, 272] width 48 height 31
type input "30"
click at [568, 275] on button "PM" at bounding box center [577, 270] width 42 height 29
click at [1391, 708] on span "Next" at bounding box center [1392, 708] width 26 height 12
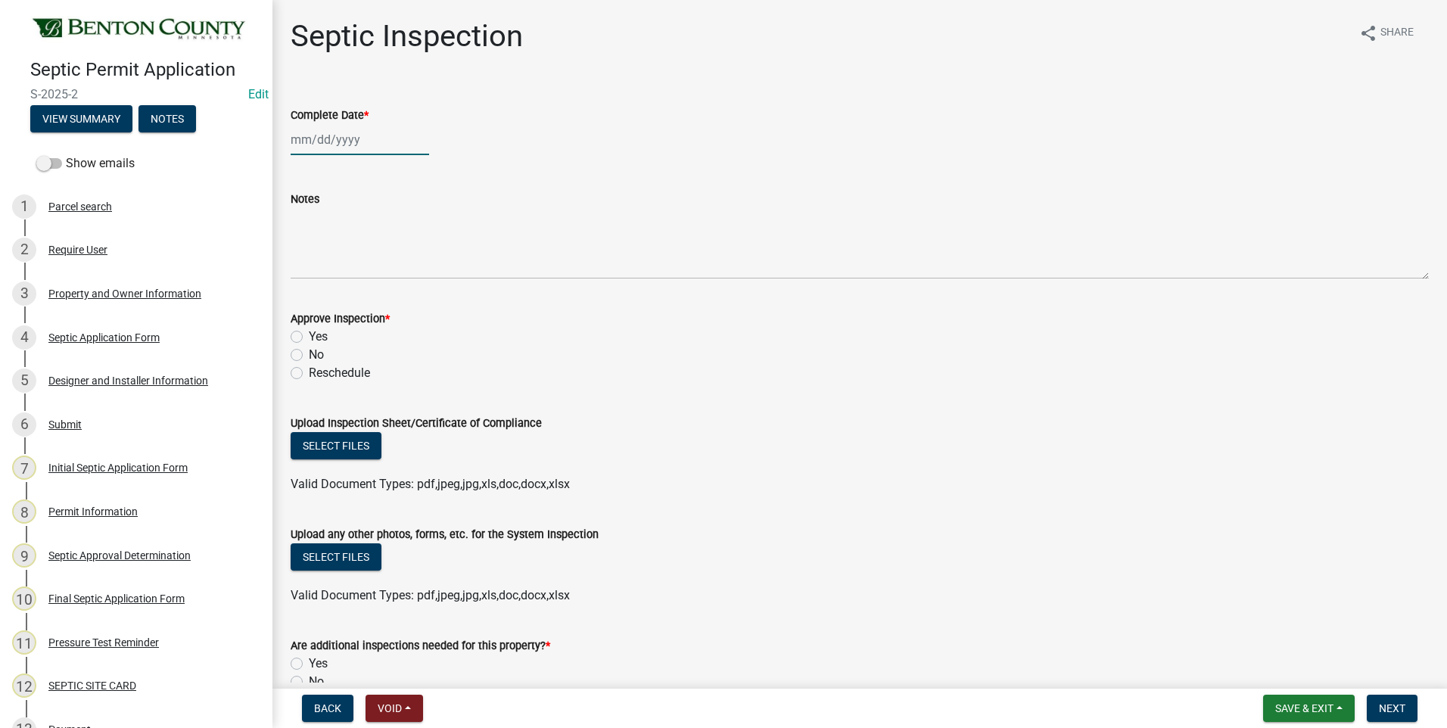
click at [318, 139] on div at bounding box center [360, 139] width 138 height 31
select select "10"
select select "2025"
click at [304, 173] on span "Previous month" at bounding box center [305, 171] width 11 height 11
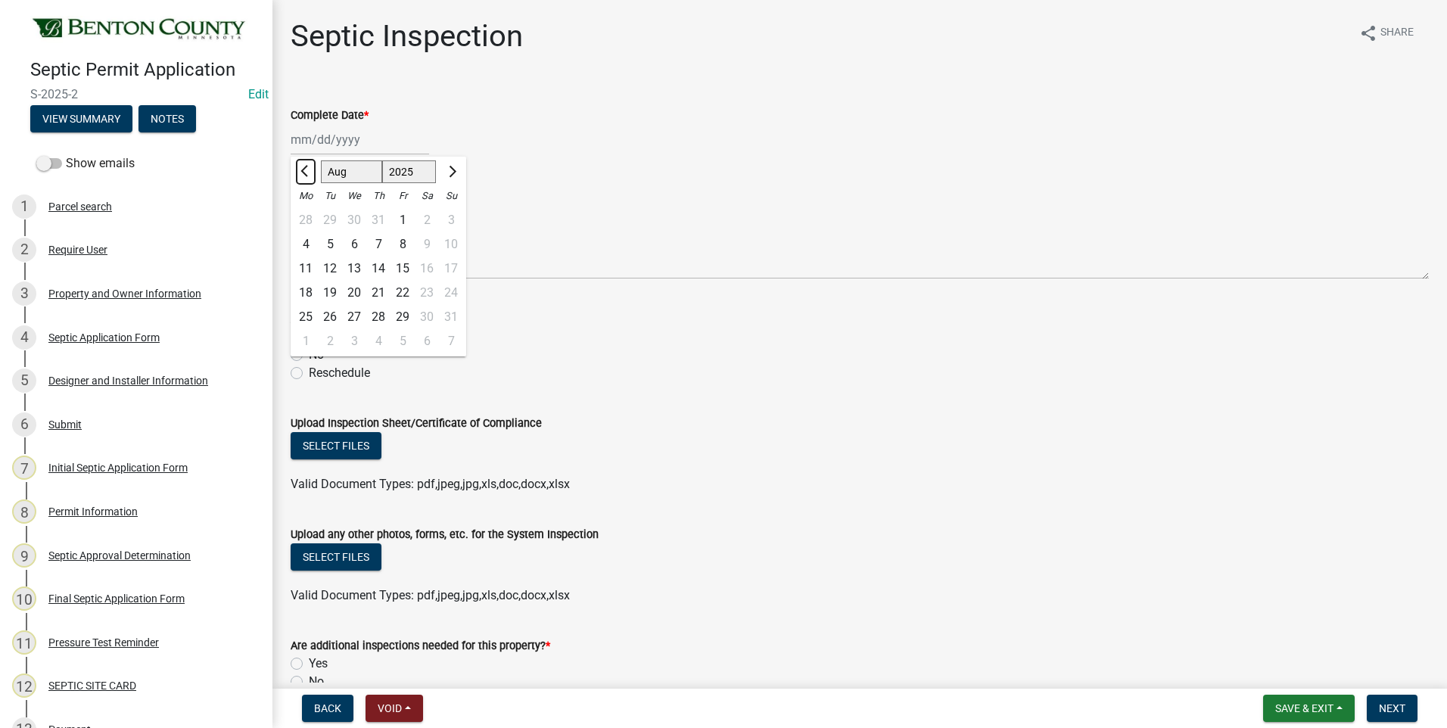
click at [304, 173] on span "Previous month" at bounding box center [305, 171] width 11 height 11
select select "6"
click at [375, 265] on div "12" at bounding box center [378, 268] width 24 height 24
type input "06/12/2025"
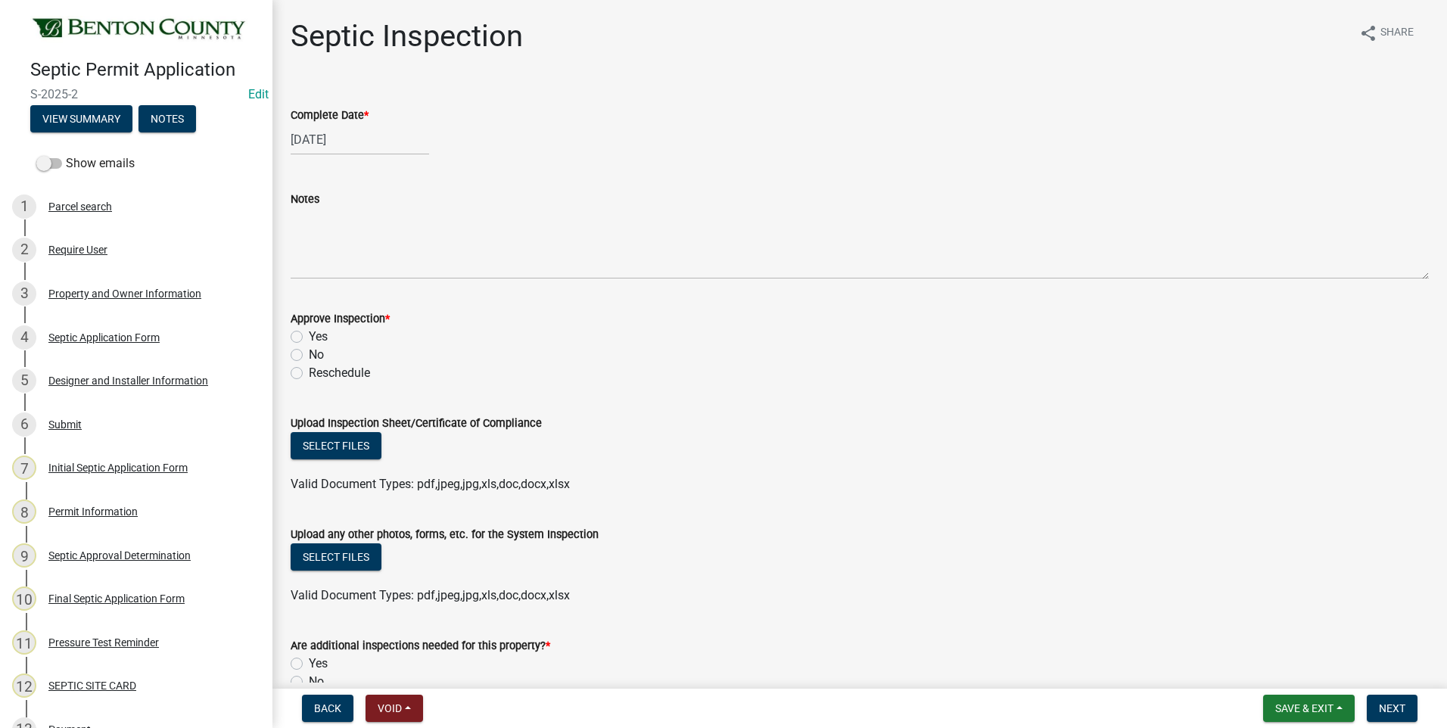
click at [309, 334] on label "Yes" at bounding box center [318, 337] width 19 height 18
click at [309, 334] on input "Yes" at bounding box center [314, 333] width 10 height 10
radio input "true"
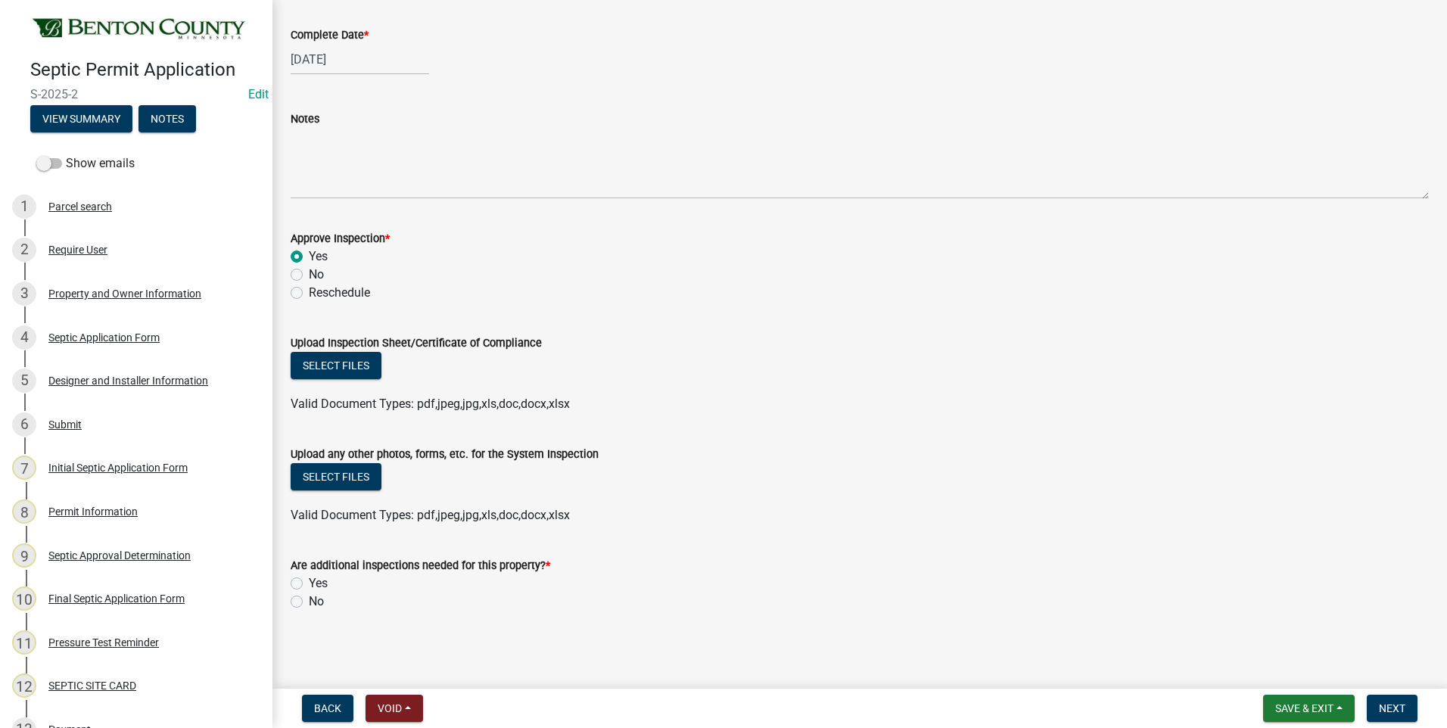
scroll to position [81, 0]
click at [349, 478] on button "Select files" at bounding box center [336, 475] width 91 height 27
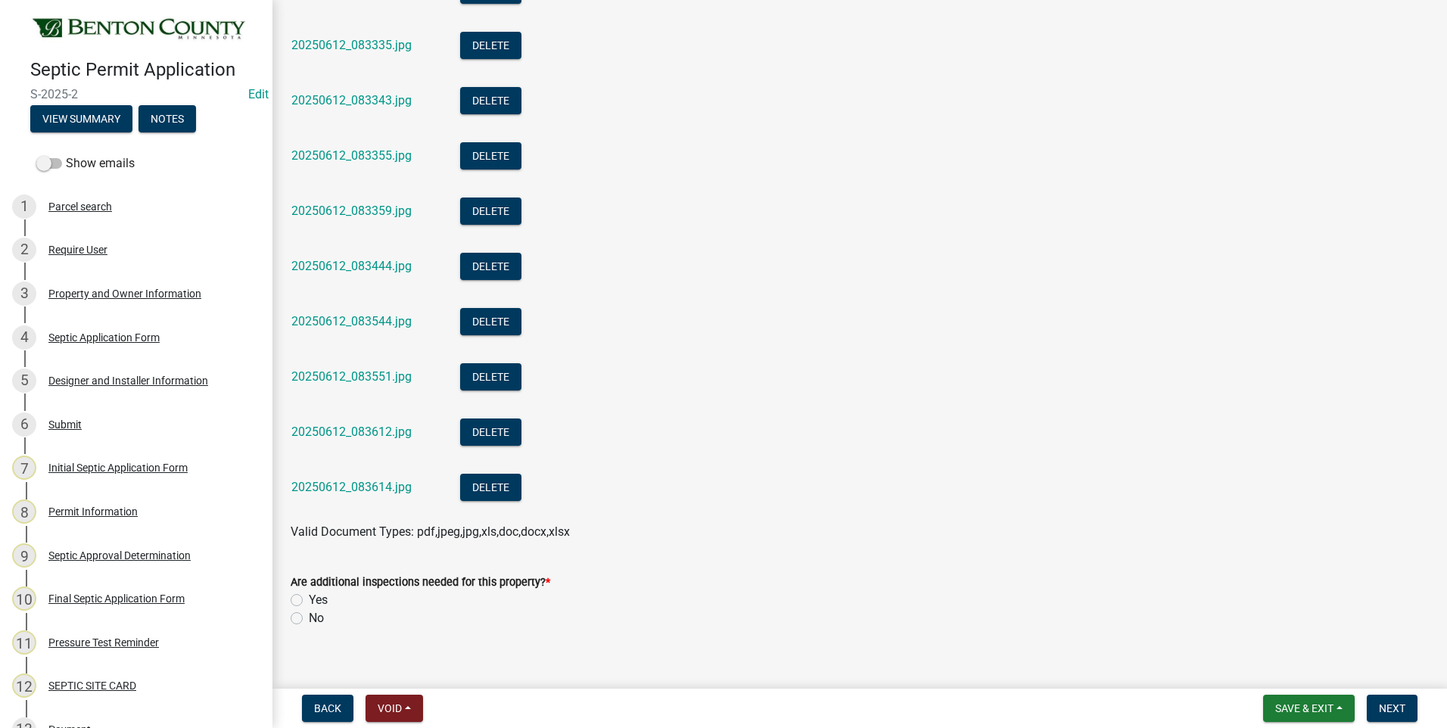
scroll to position [1296, 0]
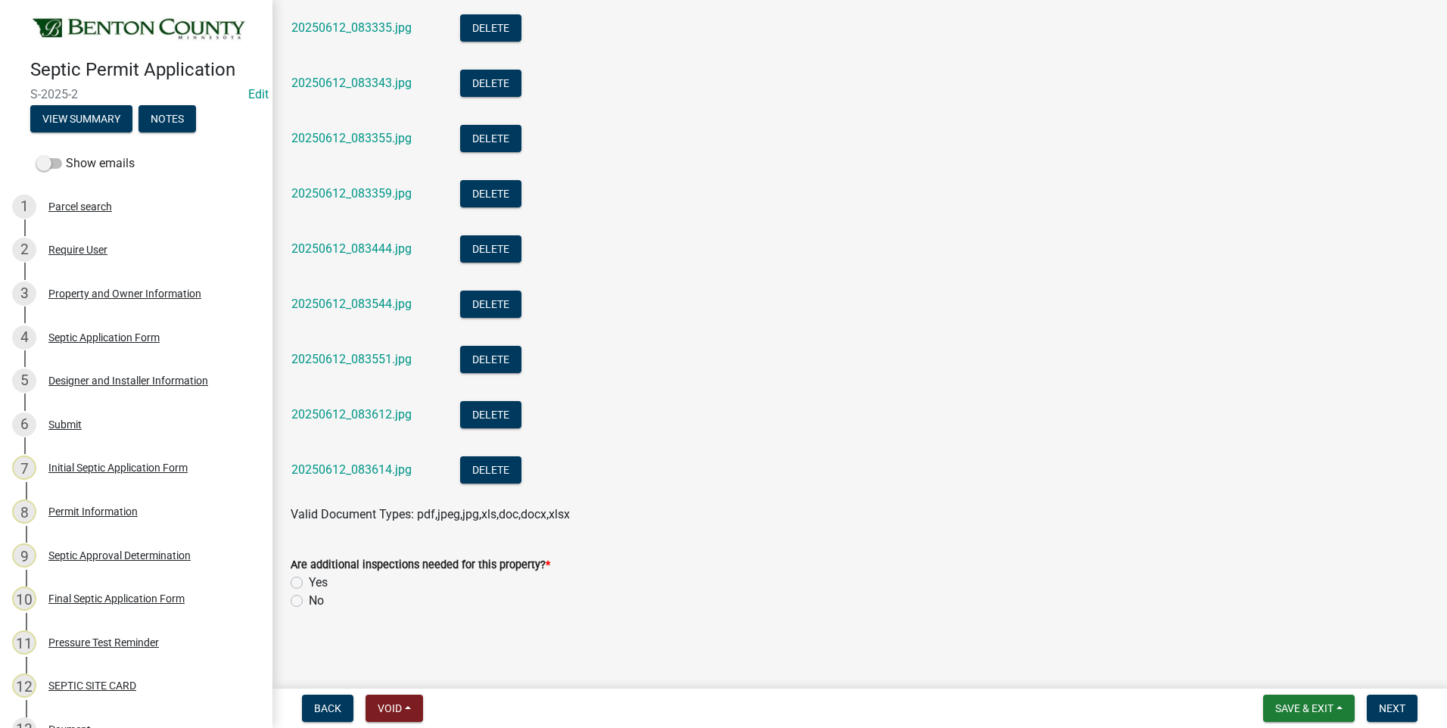
click at [309, 602] on label "No" at bounding box center [316, 601] width 15 height 18
click at [309, 602] on input "No" at bounding box center [314, 597] width 10 height 10
radio input "true"
click at [1396, 710] on span "Next" at bounding box center [1392, 708] width 26 height 12
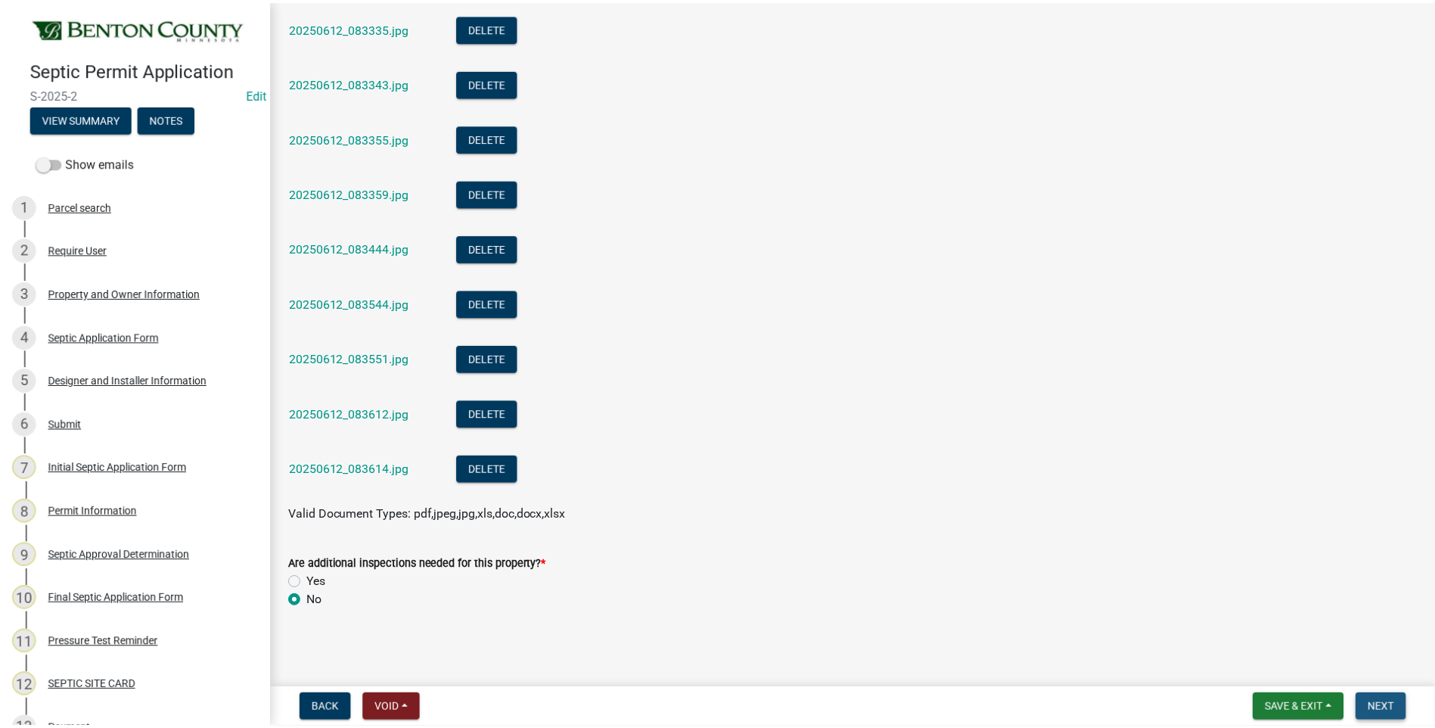
scroll to position [0, 0]
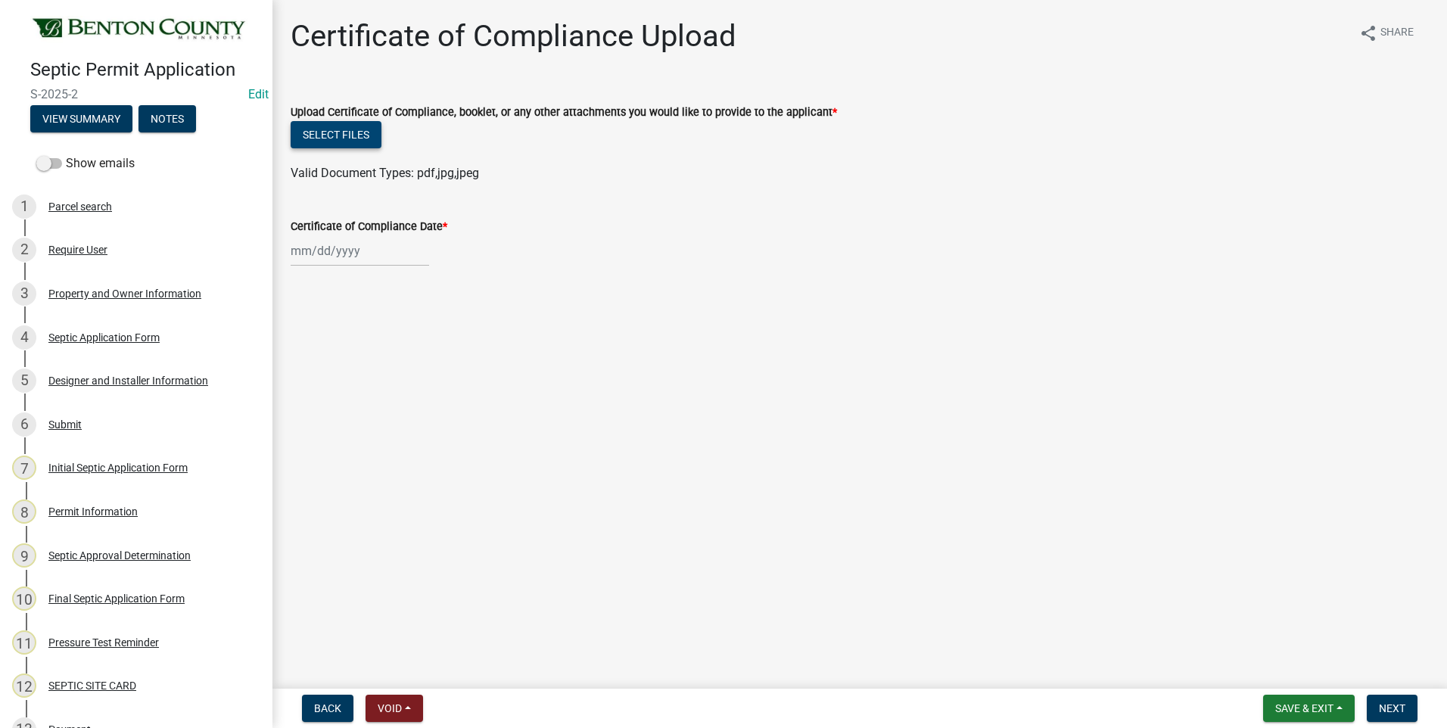
click at [342, 139] on button "Select files" at bounding box center [336, 134] width 91 height 27
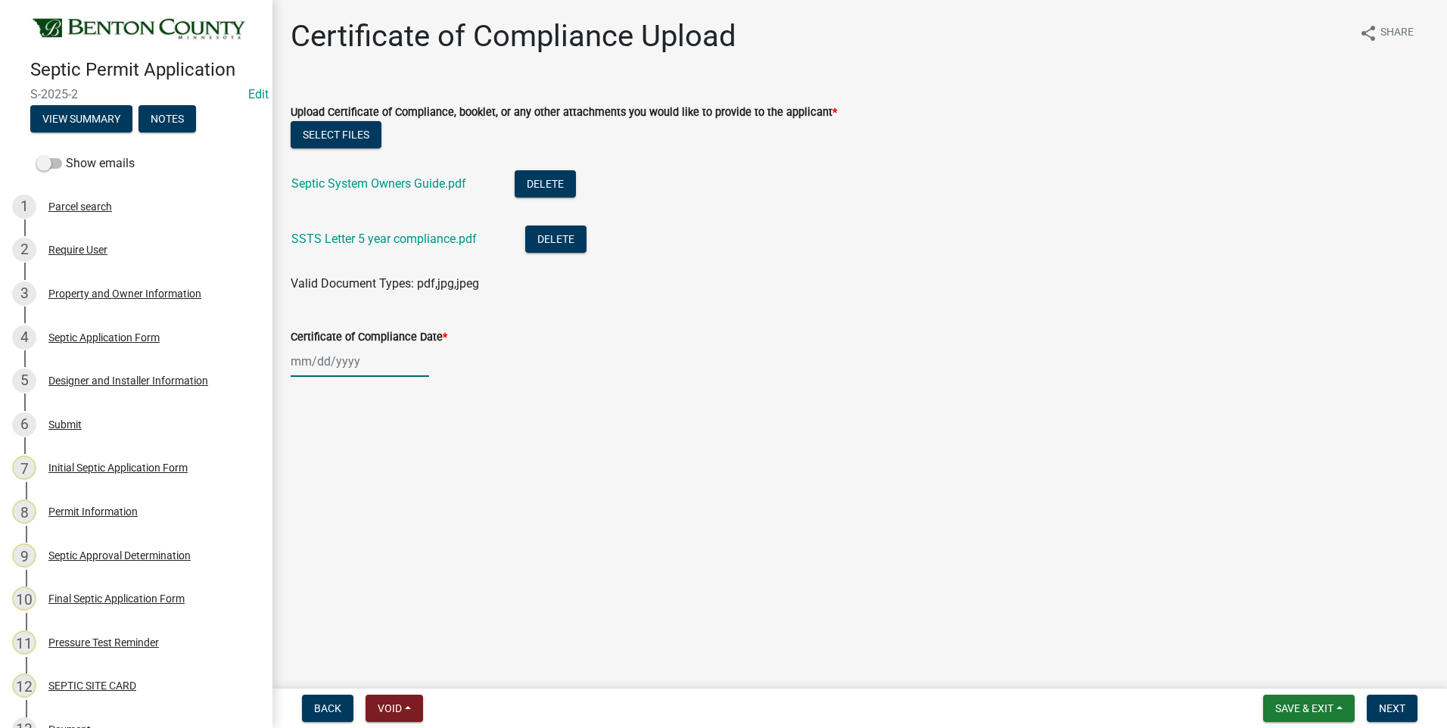
click at [338, 361] on div at bounding box center [360, 361] width 138 height 31
select select "10"
select select "2025"
click at [305, 492] on div "13" at bounding box center [306, 490] width 24 height 24
type input "10/13/2025"
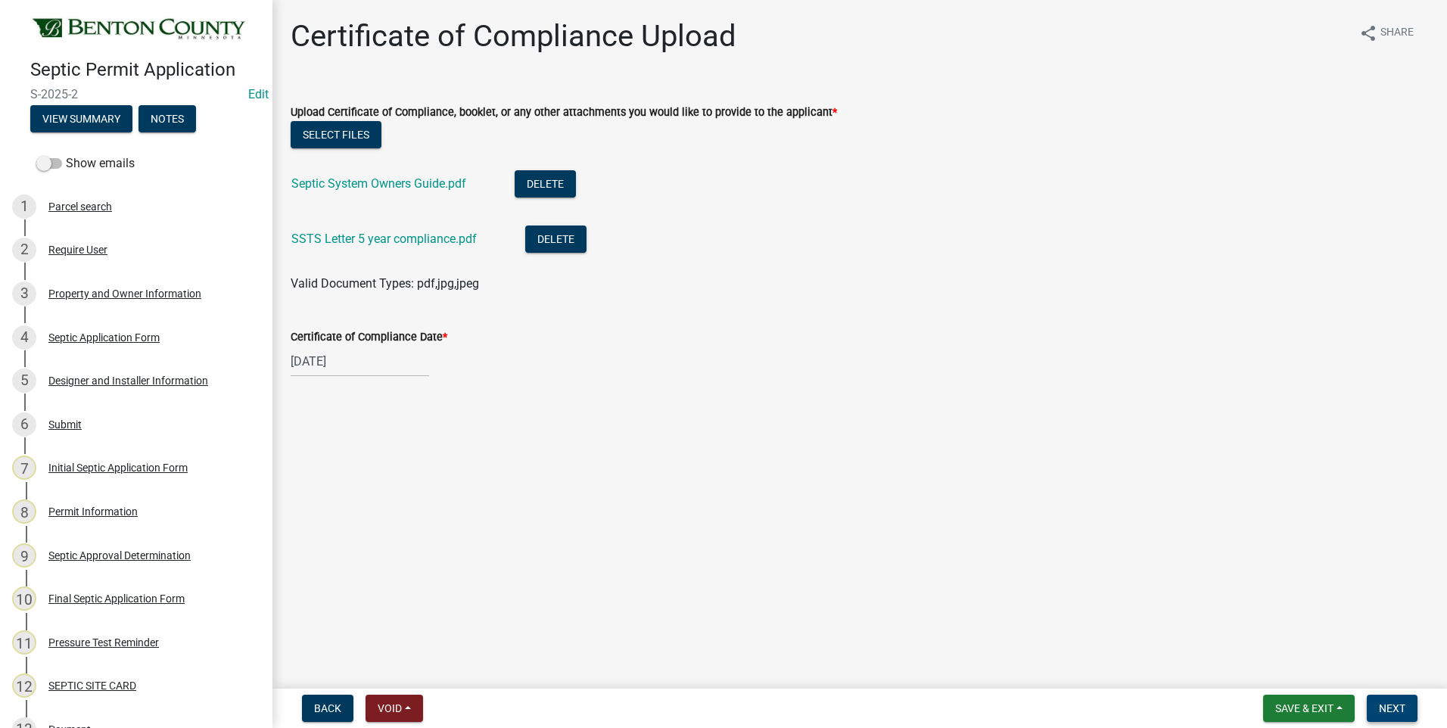
click at [1402, 709] on span "Next" at bounding box center [1392, 708] width 26 height 12
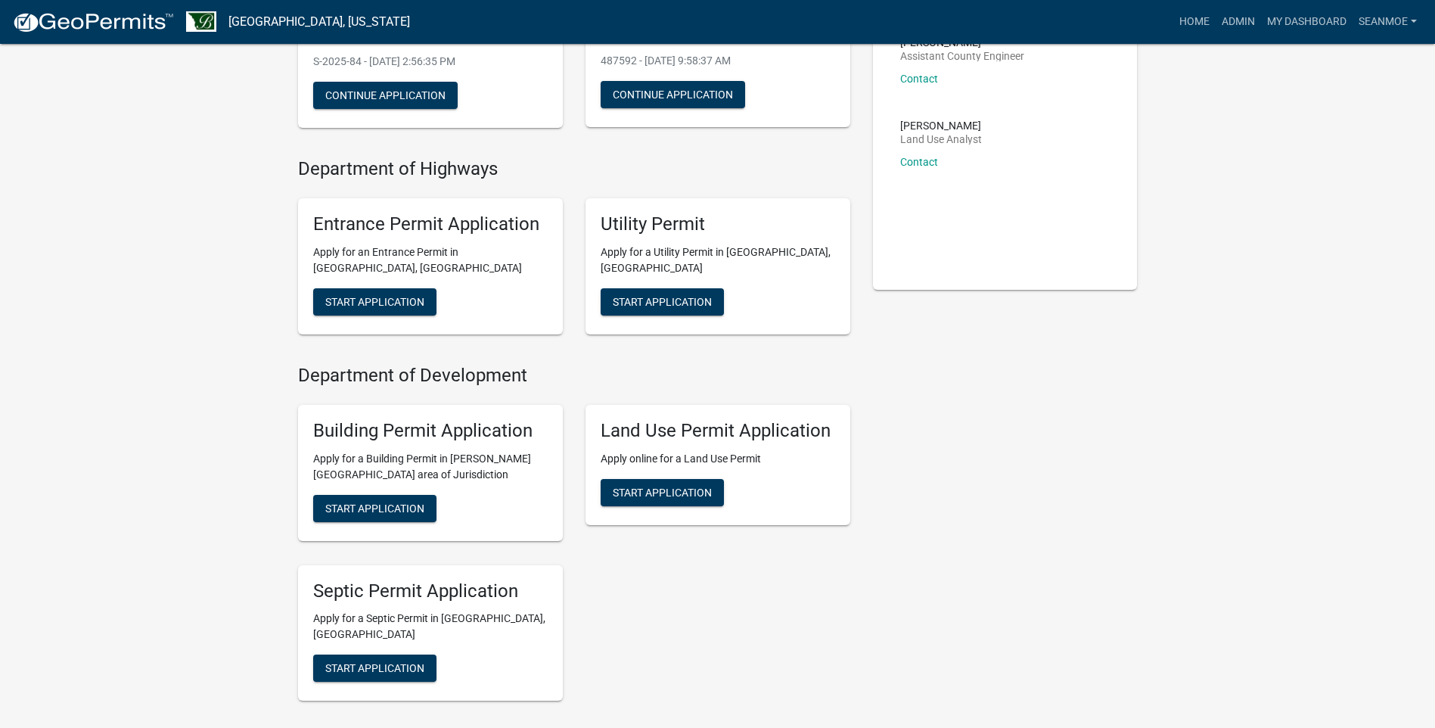
scroll to position [303, 0]
